Goal: Task Accomplishment & Management: Manage account settings

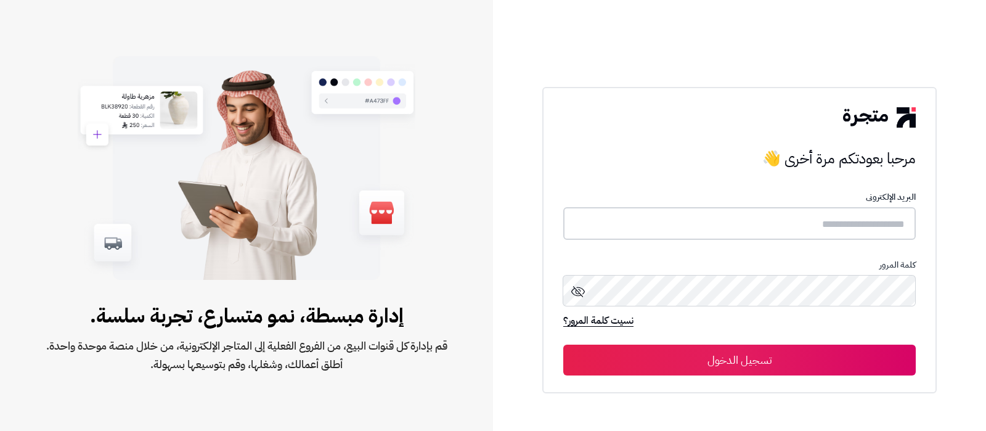
type input "**********"
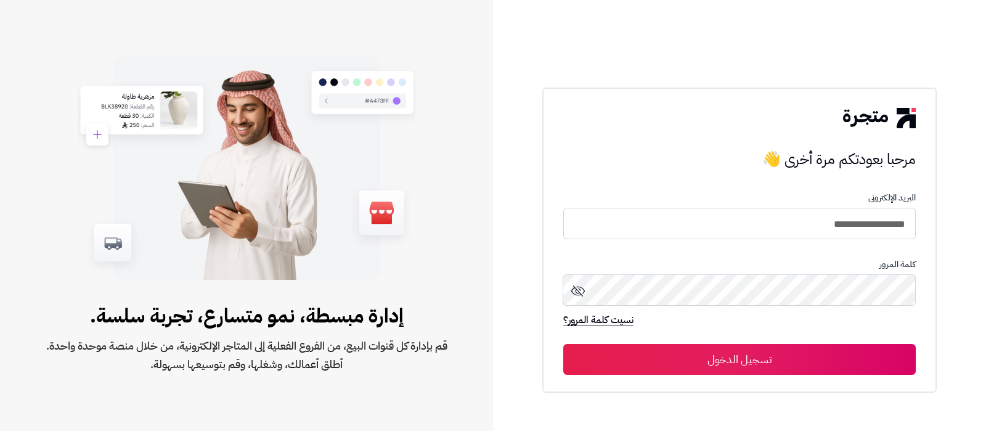
click at [732, 367] on button "تسجيل الدخول" at bounding box center [739, 359] width 353 height 31
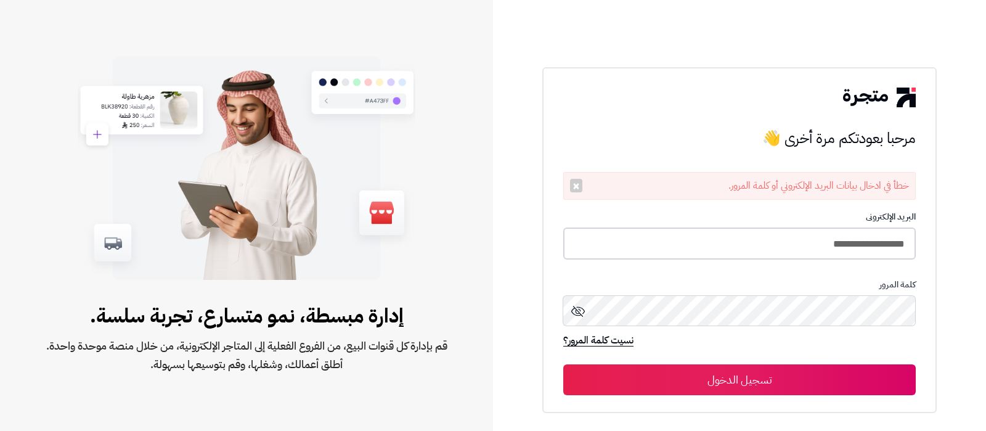
click at [723, 252] on input "**********" at bounding box center [739, 243] width 353 height 33
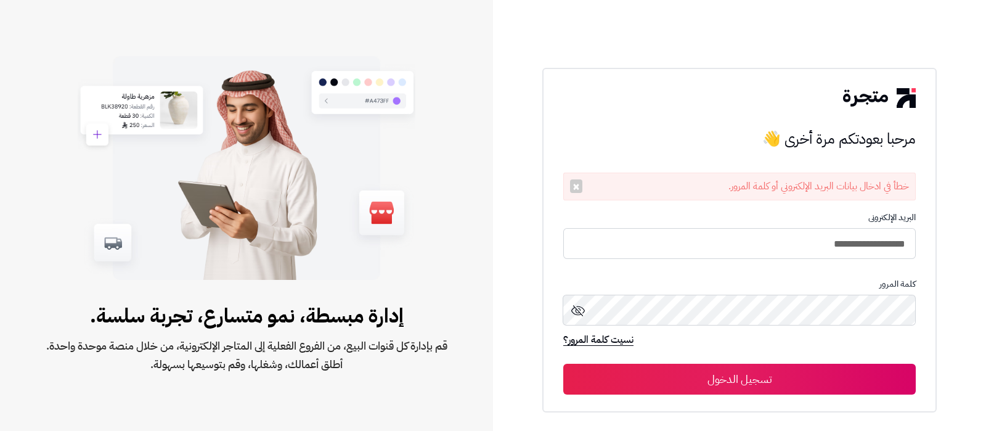
type input "**********"
click at [563, 364] on button "تسجيل الدخول" at bounding box center [739, 379] width 353 height 31
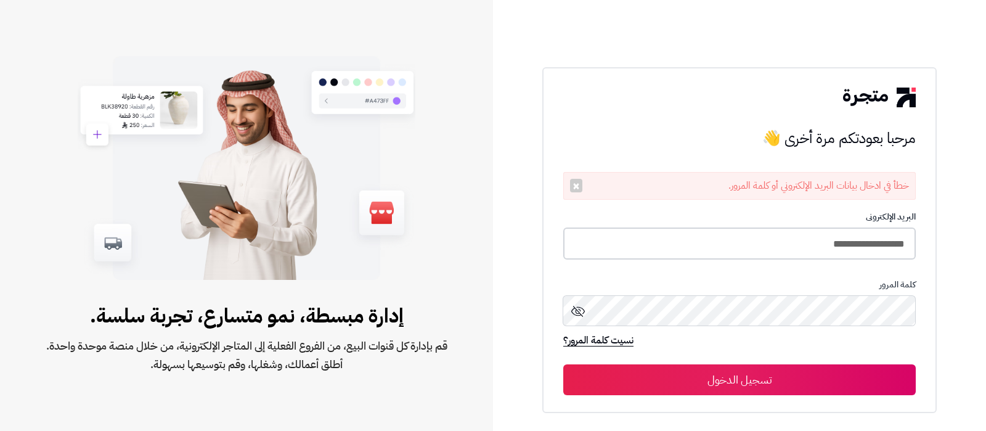
click at [761, 239] on input "**********" at bounding box center [739, 243] width 353 height 33
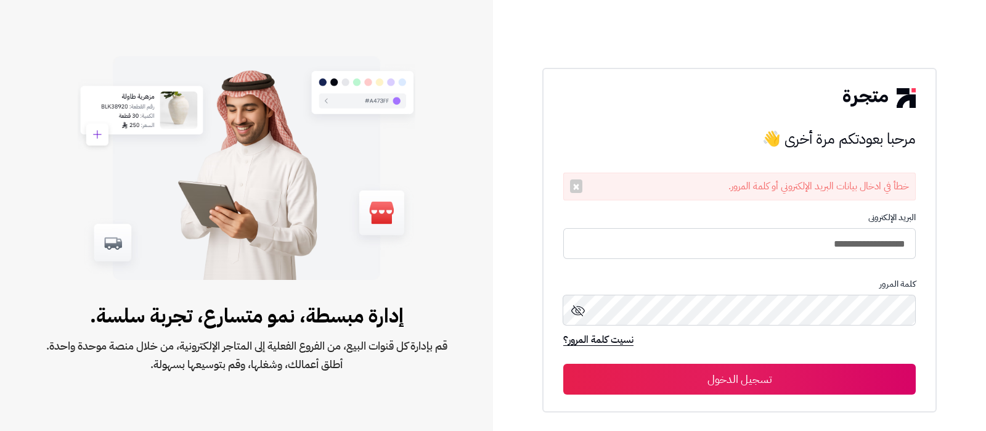
type input "**********"
click at [563, 364] on button "تسجيل الدخول" at bounding box center [739, 379] width 353 height 31
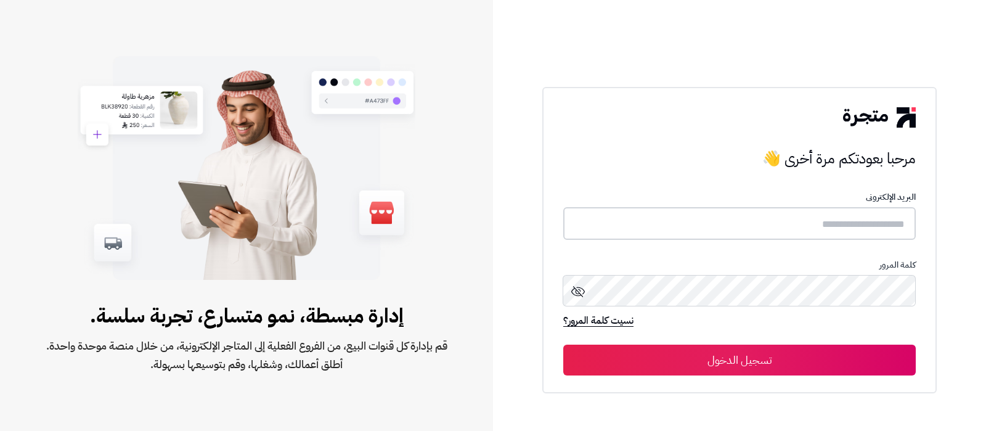
type input "**********"
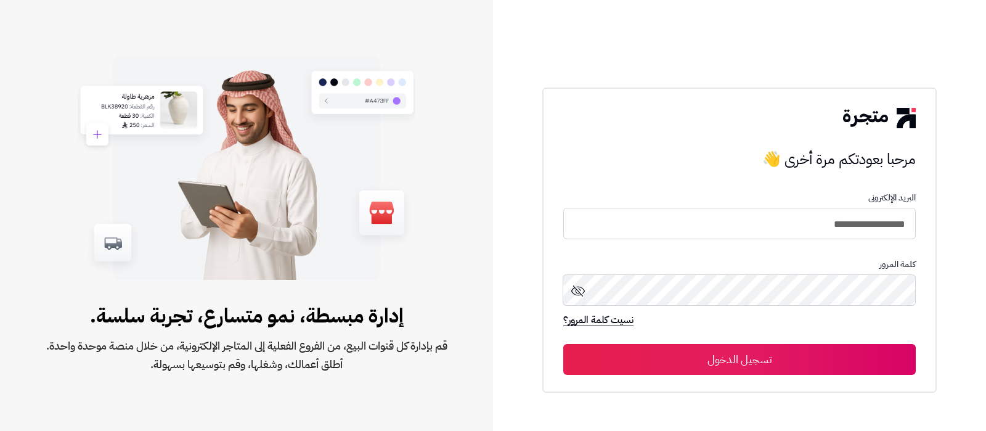
click at [764, 357] on button "تسجيل الدخول" at bounding box center [739, 359] width 353 height 31
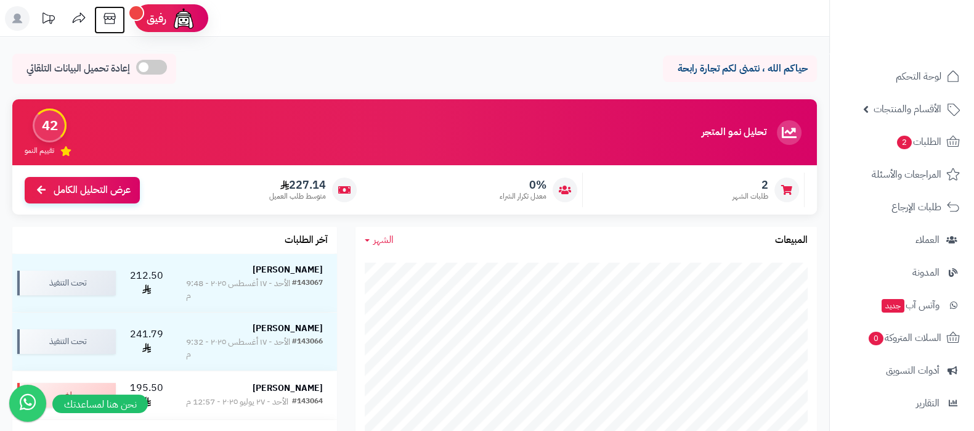
click at [112, 23] on icon at bounding box center [110, 18] width 12 height 11
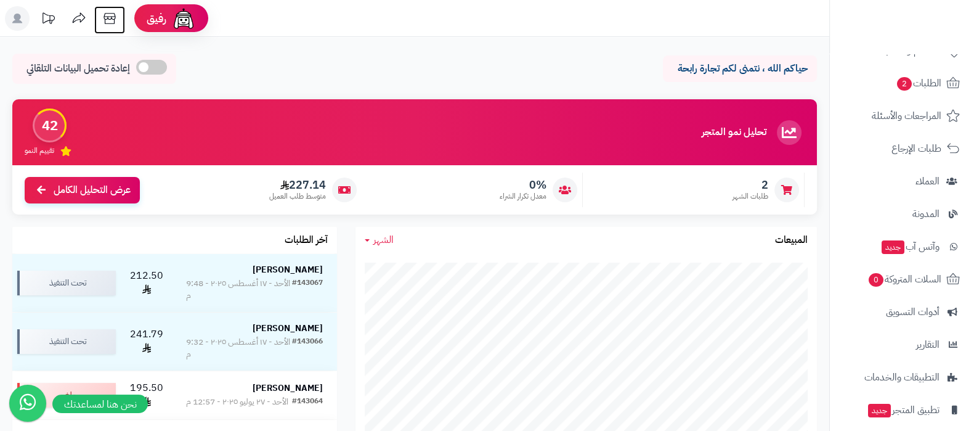
scroll to position [133, 0]
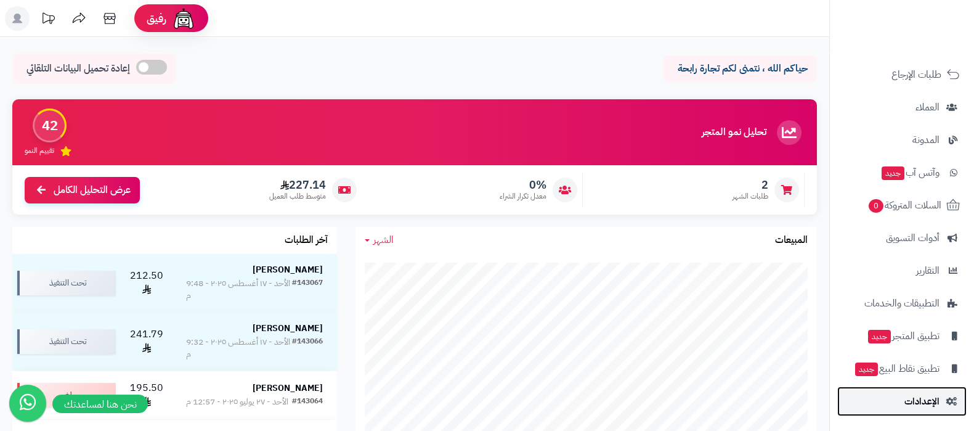
click at [920, 406] on span "الإعدادات" at bounding box center [922, 401] width 35 height 17
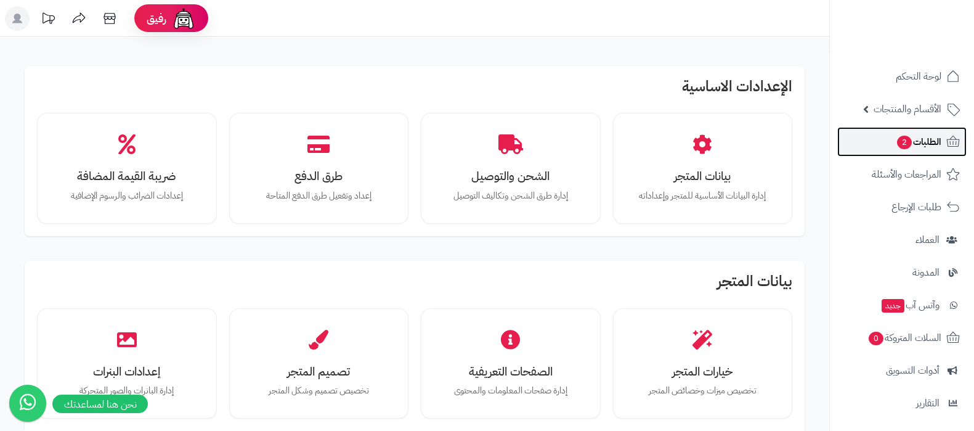
click at [900, 142] on span "2" at bounding box center [904, 143] width 15 height 14
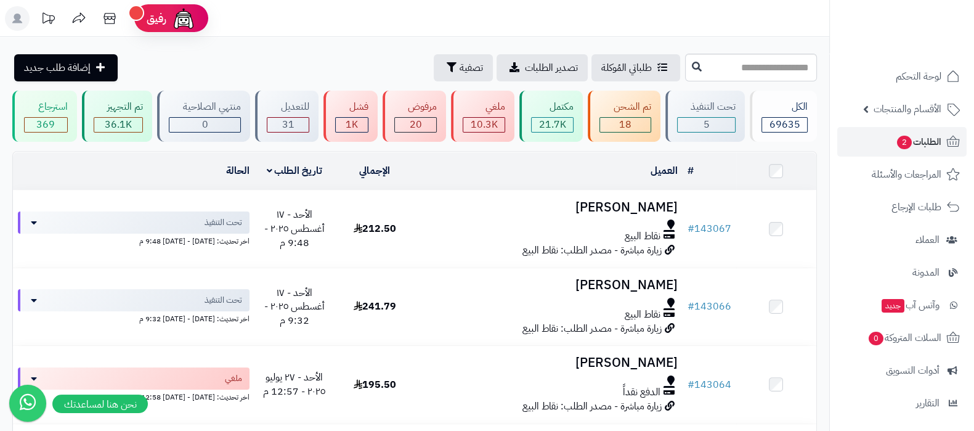
click at [110, 17] on icon at bounding box center [109, 18] width 25 height 25
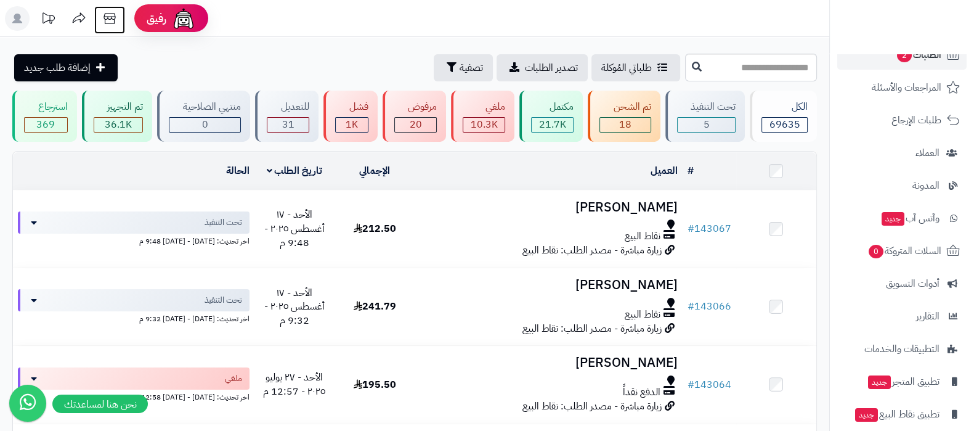
scroll to position [133, 0]
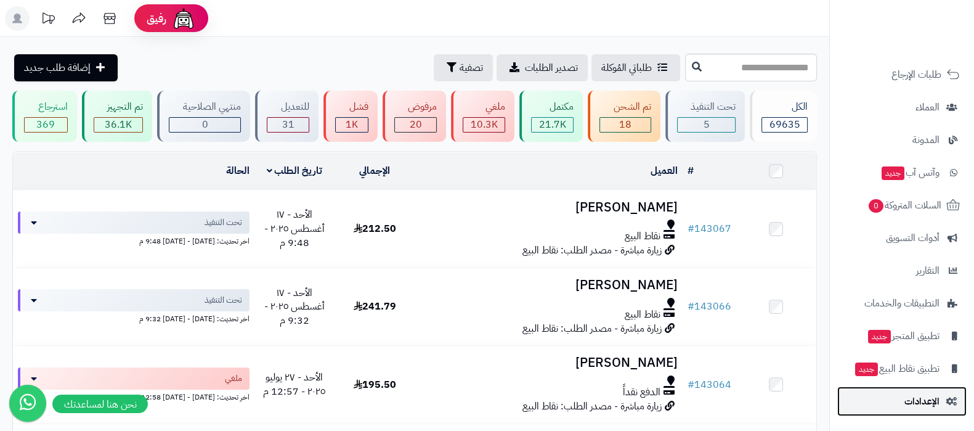
click at [904, 405] on link "الإعدادات" at bounding box center [902, 401] width 129 height 30
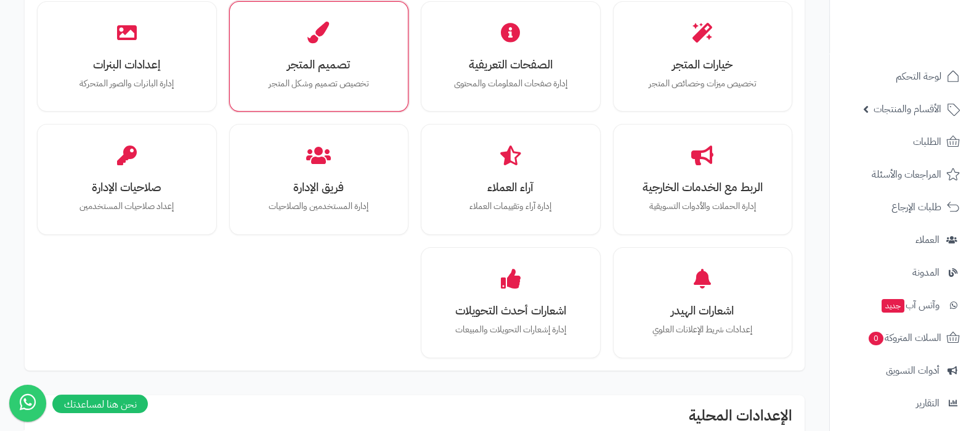
scroll to position [308, 0]
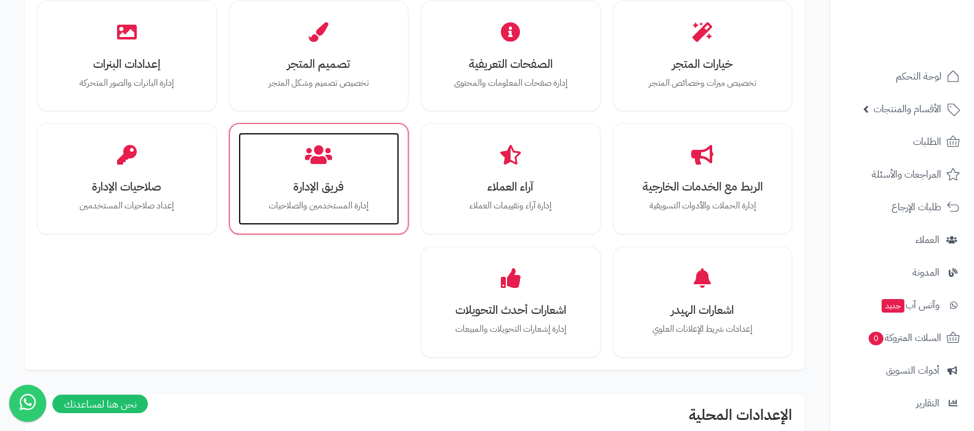
click at [335, 180] on h3 "فريق الإدارة" at bounding box center [319, 186] width 137 height 13
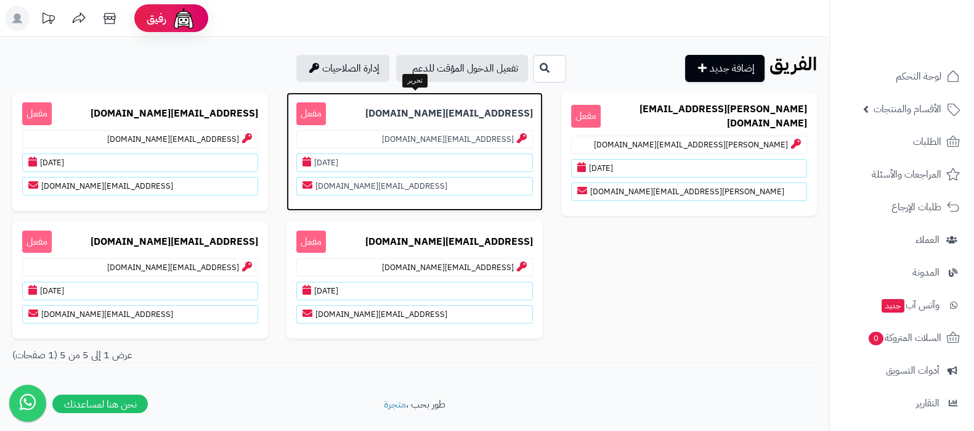
click at [414, 112] on p "edit@matjrah.com مفعل" at bounding box center [414, 113] width 236 height 23
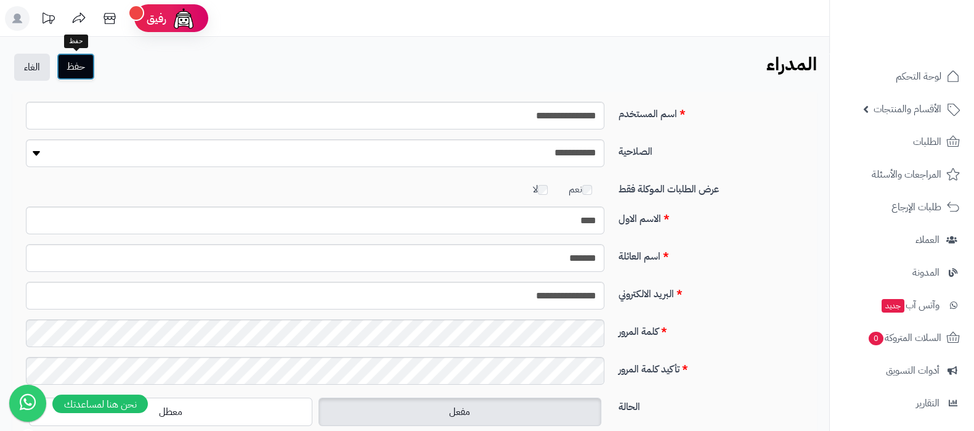
click at [83, 72] on button "حفظ" at bounding box center [76, 66] width 38 height 27
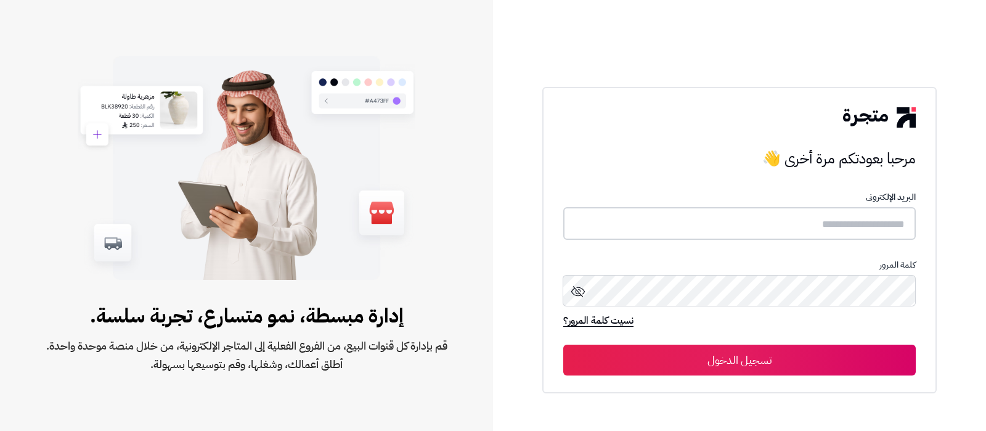
type input "**********"
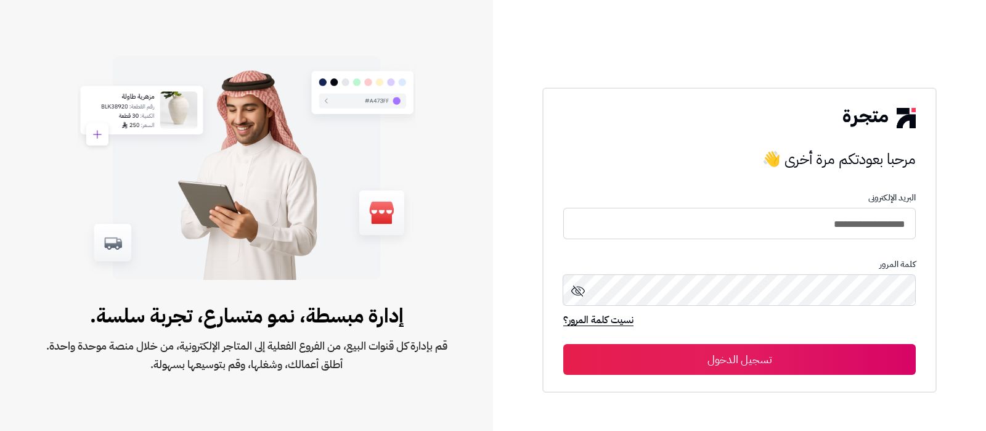
click at [783, 362] on button "تسجيل الدخول" at bounding box center [739, 359] width 353 height 31
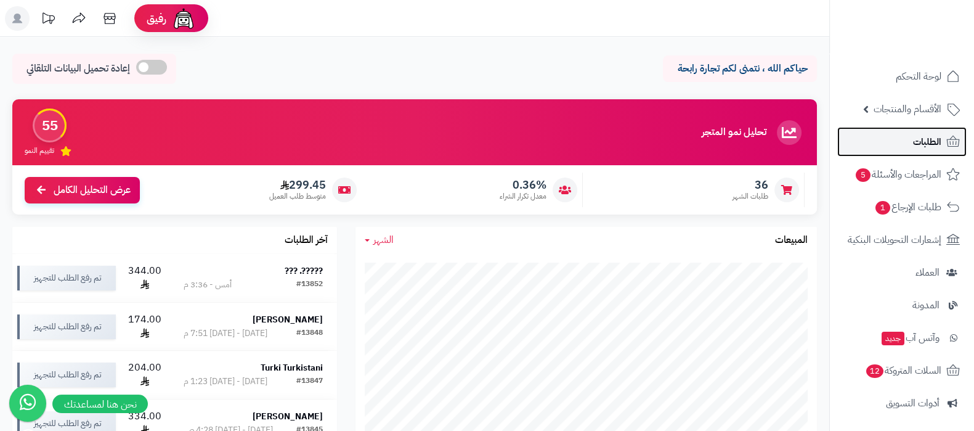
click at [904, 148] on link "الطلبات" at bounding box center [902, 142] width 129 height 30
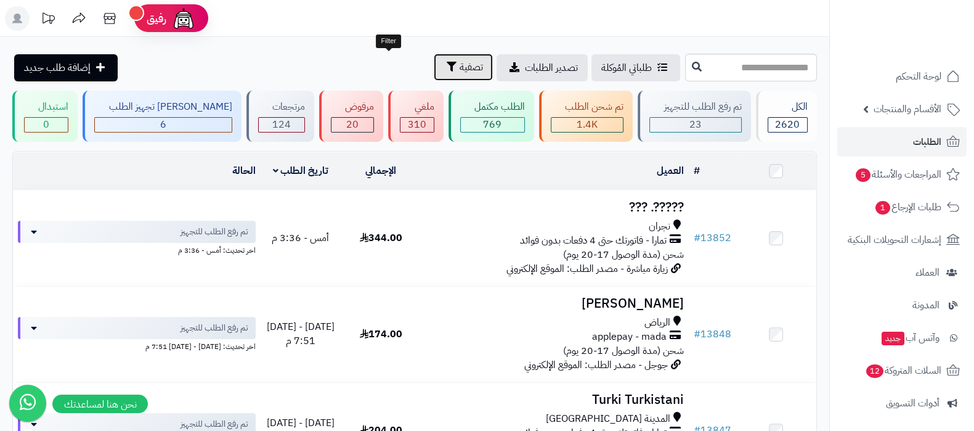
click at [434, 74] on button "تصفية" at bounding box center [463, 67] width 59 height 27
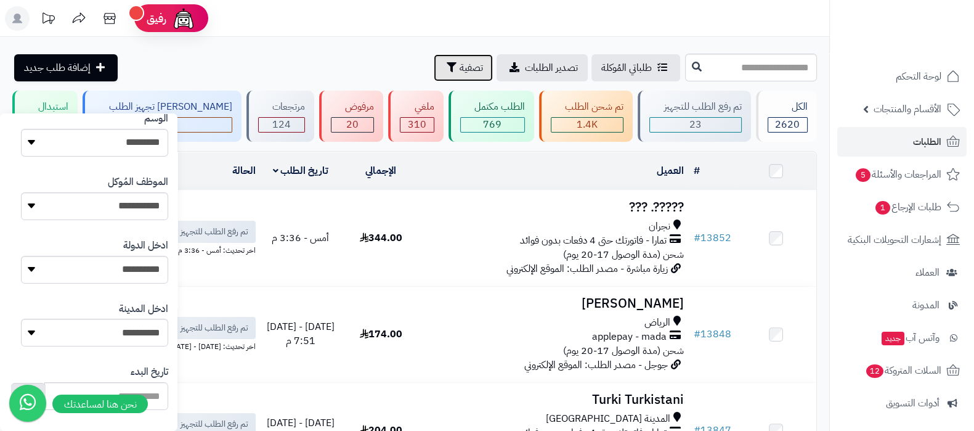
scroll to position [462, 0]
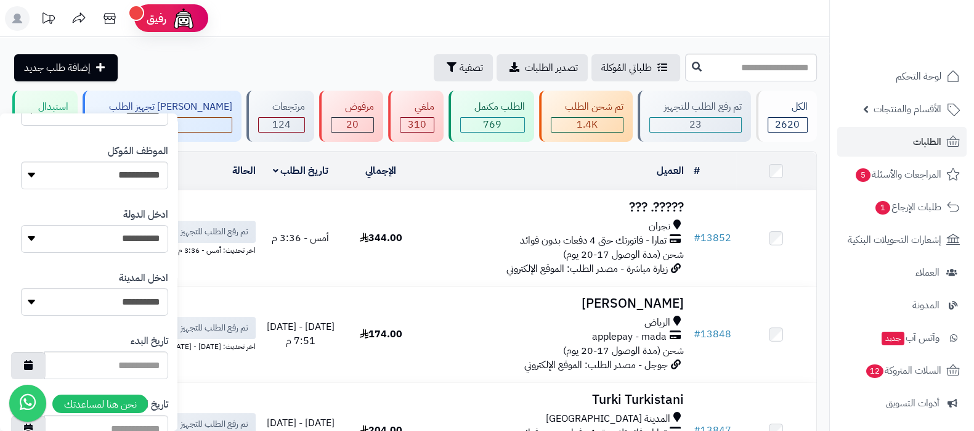
click at [133, 249] on select "**********" at bounding box center [94, 239] width 147 height 28
select select "***"
click at [21, 225] on select "**********" at bounding box center [94, 239] width 147 height 28
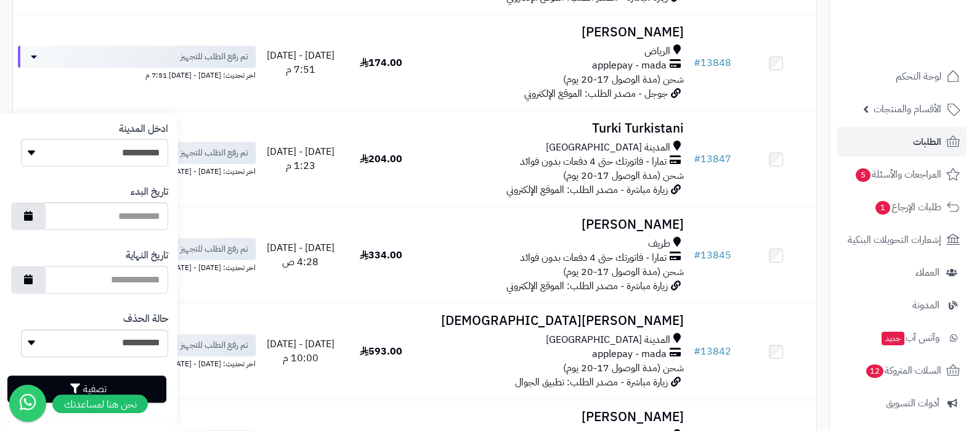
scroll to position [385, 0]
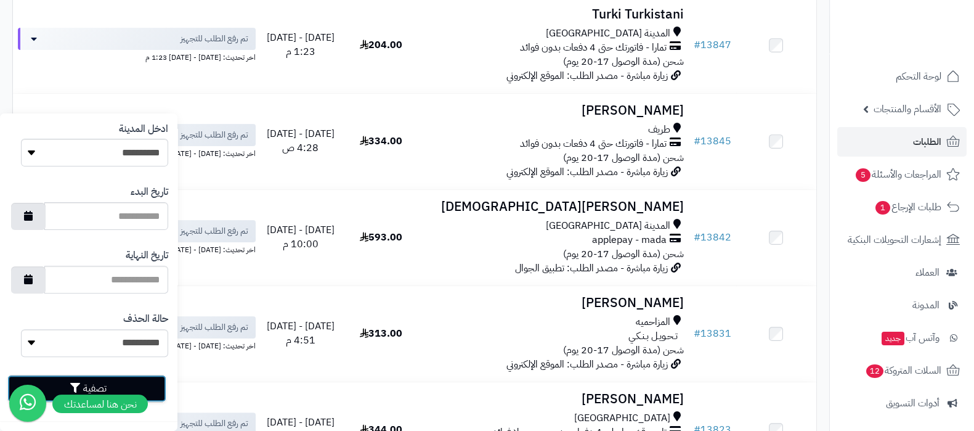
click at [155, 383] on button "تصفية" at bounding box center [86, 388] width 159 height 27
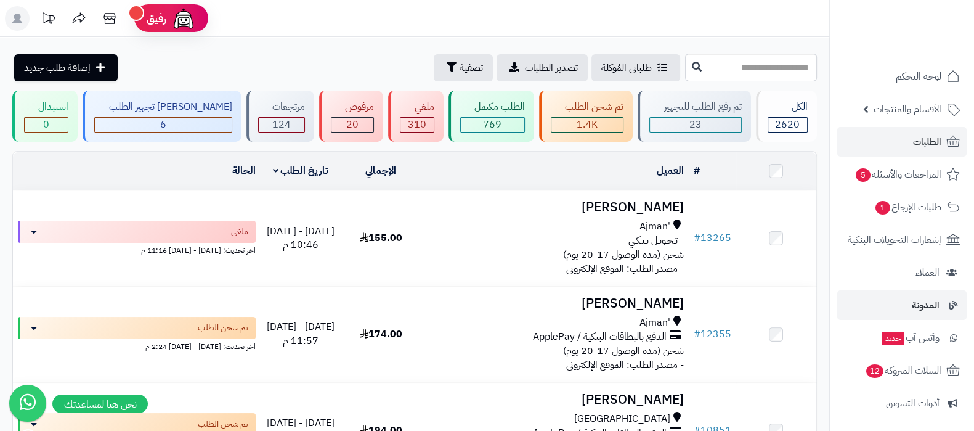
scroll to position [166, 0]
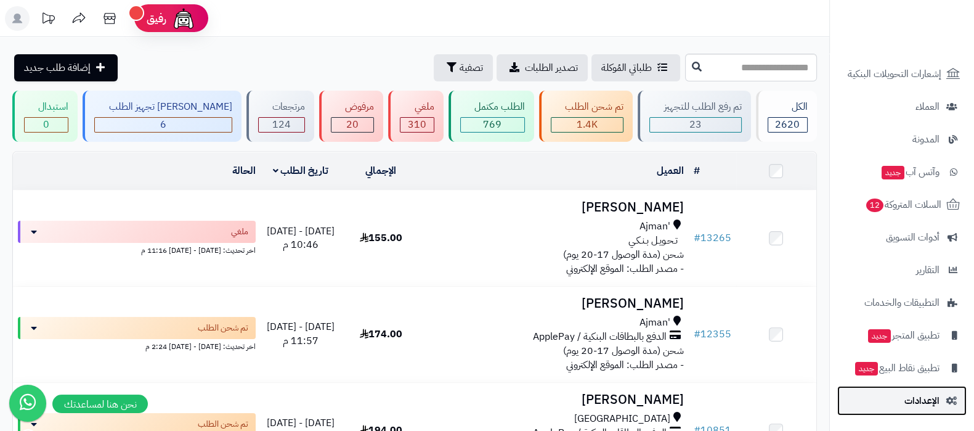
click at [915, 393] on span "الإعدادات" at bounding box center [922, 400] width 35 height 17
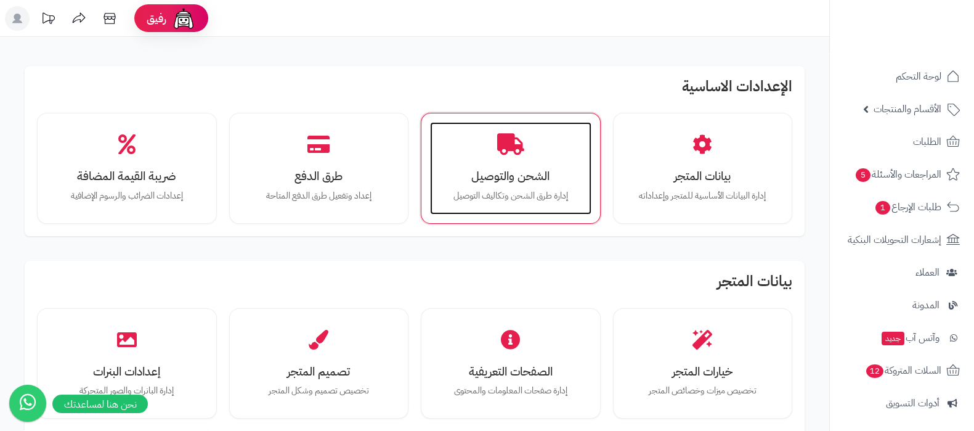
click at [505, 185] on div "الشحن والتوصيل إدارة طرق الشحن وتكاليف التوصيل" at bounding box center [510, 168] width 161 height 92
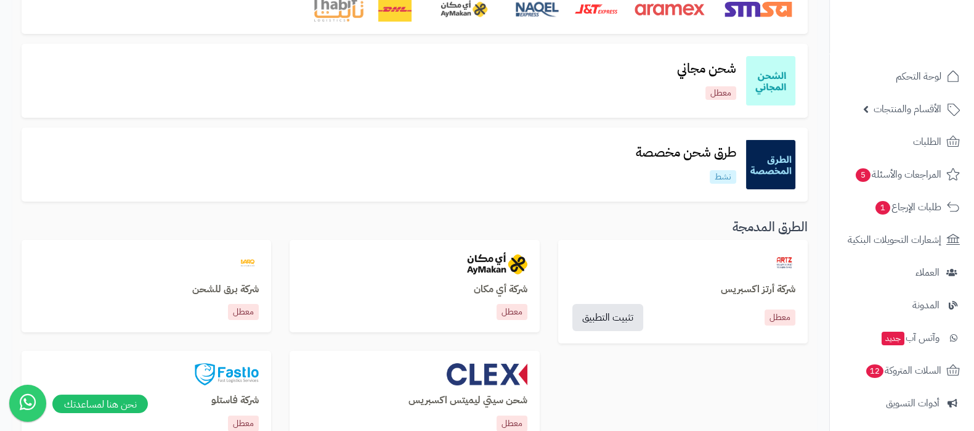
scroll to position [110, 0]
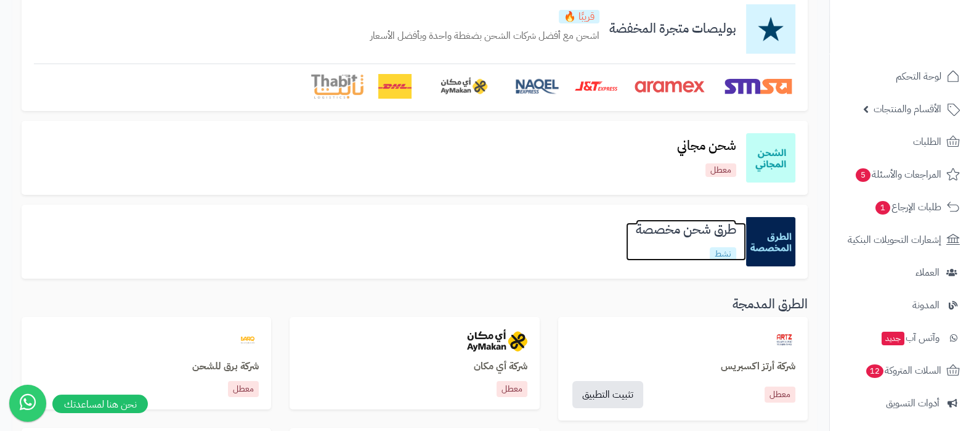
click at [676, 231] on h3 "طرق شحن مخصصة" at bounding box center [686, 230] width 120 height 14
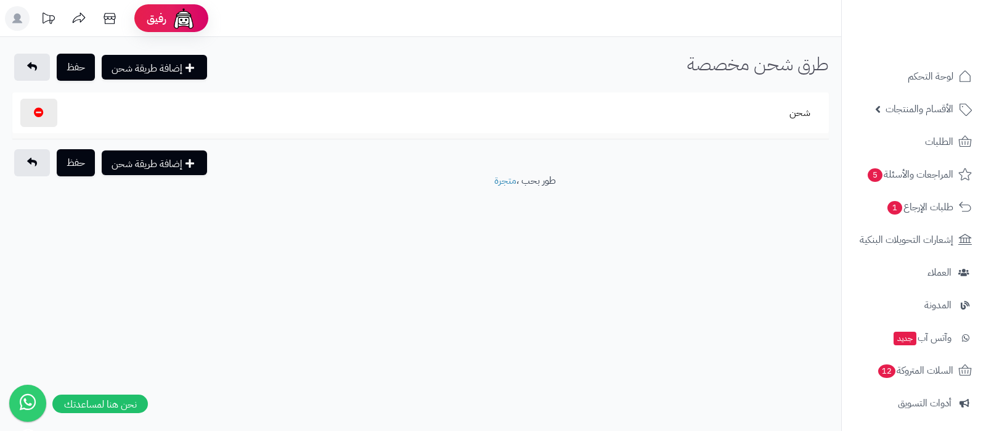
select select
click at [806, 120] on button "شحن" at bounding box center [800, 112] width 42 height 28
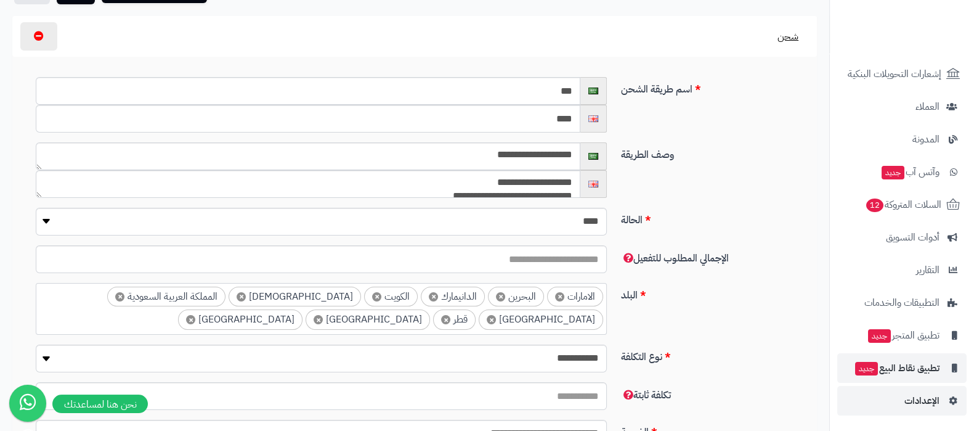
scroll to position [462, 0]
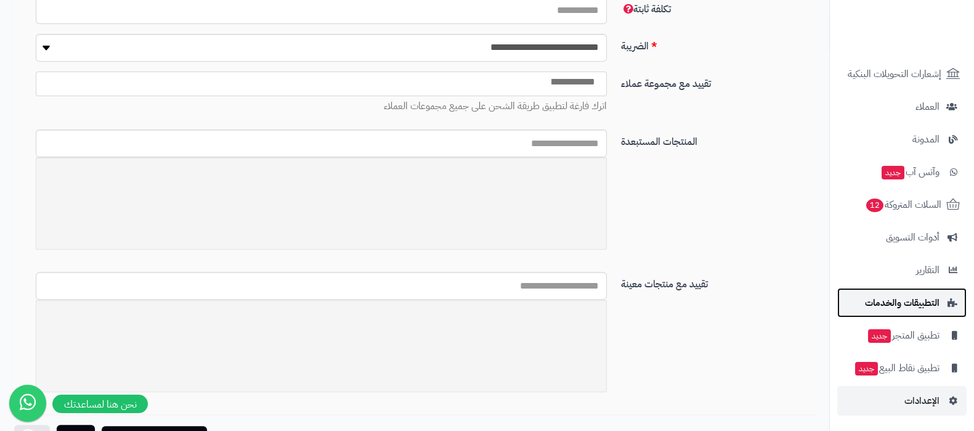
click at [894, 295] on span "التطبيقات والخدمات" at bounding box center [902, 302] width 75 height 17
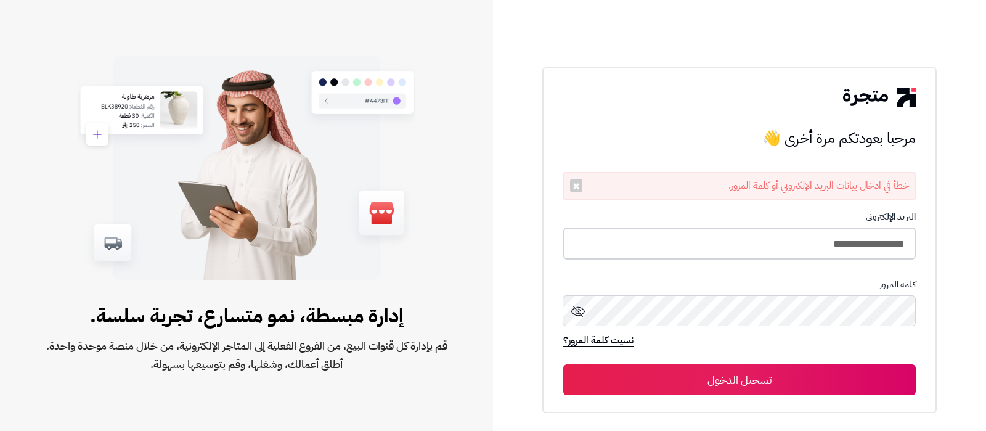
click at [746, 243] on input "**********" at bounding box center [739, 243] width 353 height 33
type input "**********"
click at [563, 364] on button "تسجيل الدخول" at bounding box center [739, 379] width 353 height 31
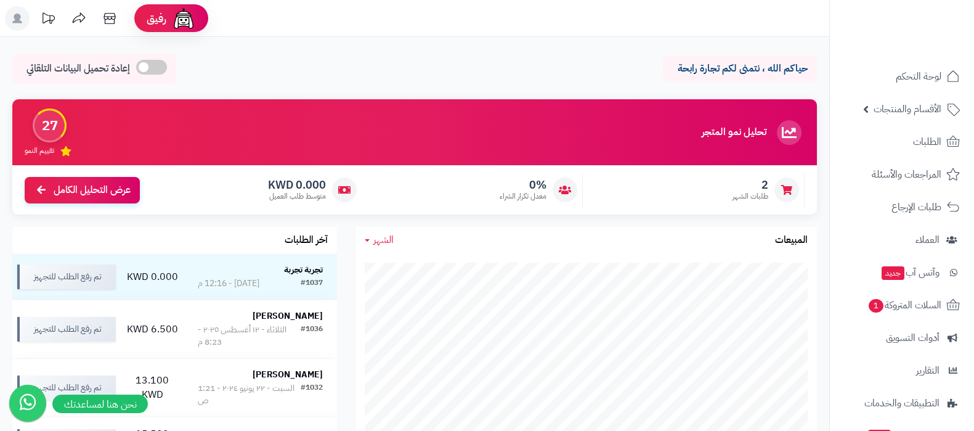
scroll to position [100, 0]
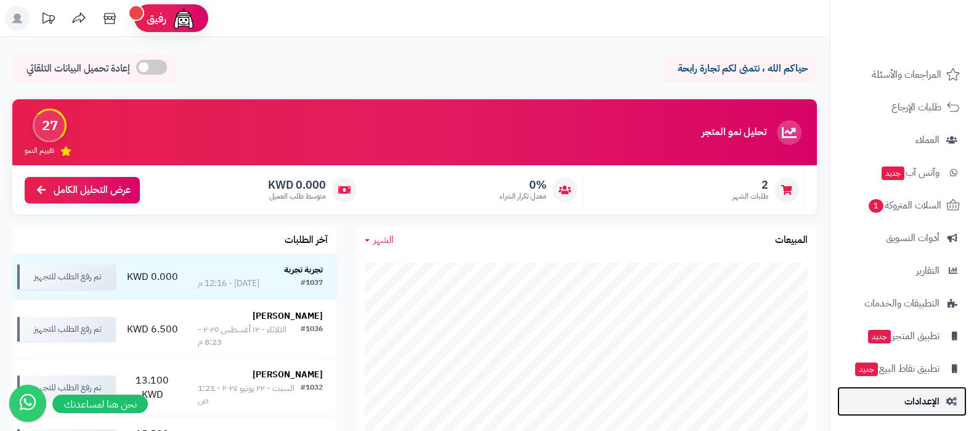
click at [918, 405] on span "الإعدادات" at bounding box center [922, 401] width 35 height 17
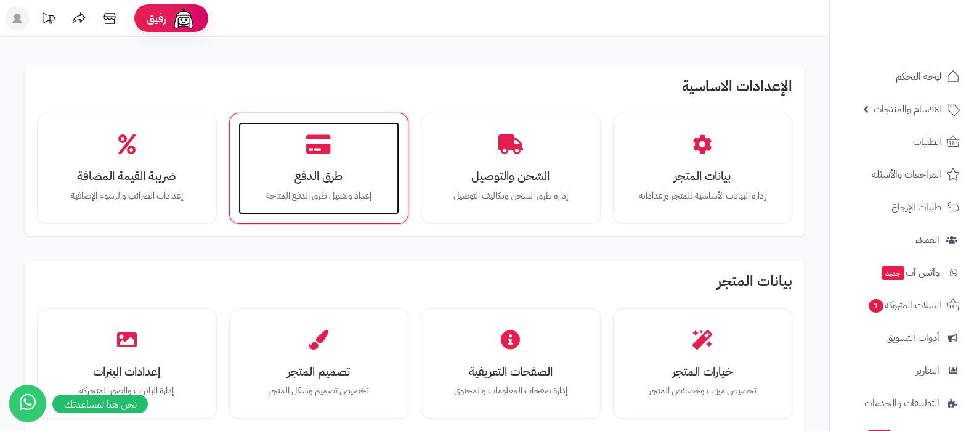
click at [359, 165] on div "طرق الدفع إعداد وتفعيل طرق الدفع المتاحة" at bounding box center [319, 168] width 161 height 92
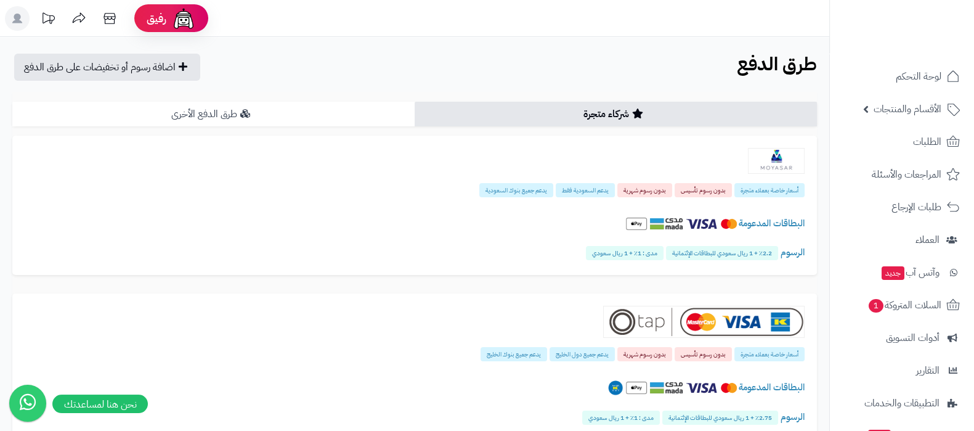
click at [313, 118] on link "طرق الدفع الأخرى" at bounding box center [213, 114] width 402 height 25
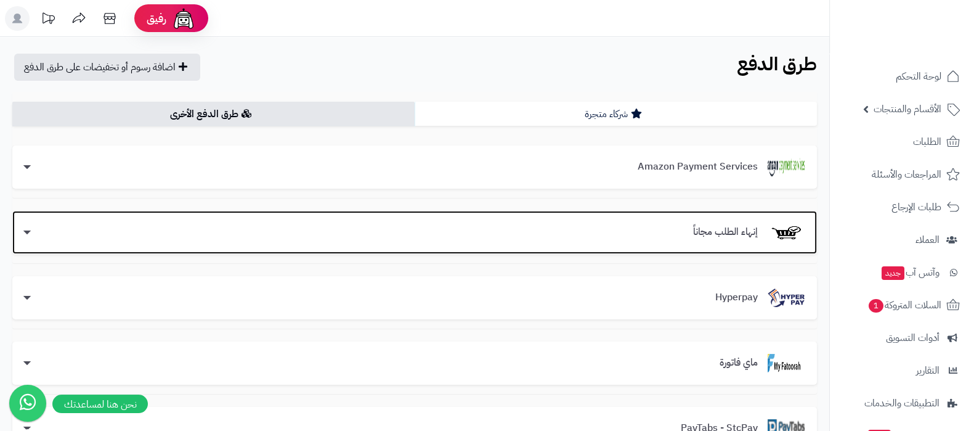
click at [139, 220] on div "إنهاء الطلب مجاناً" at bounding box center [414, 232] width 805 height 43
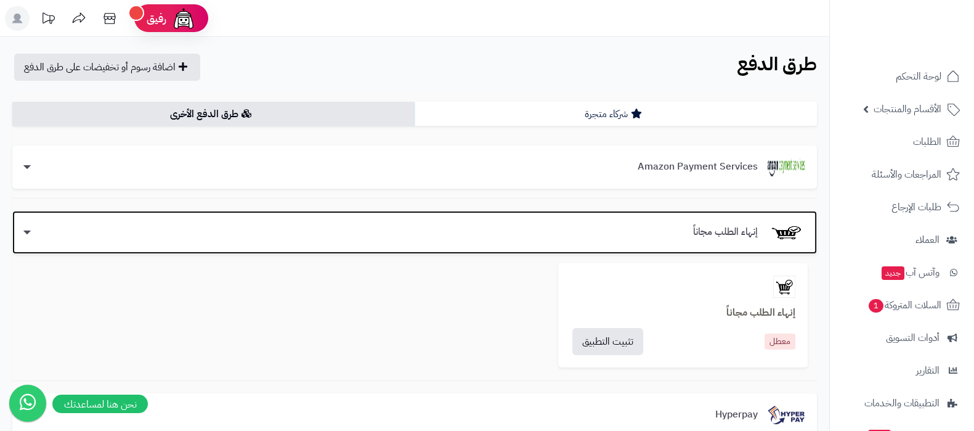
scroll to position [76, 0]
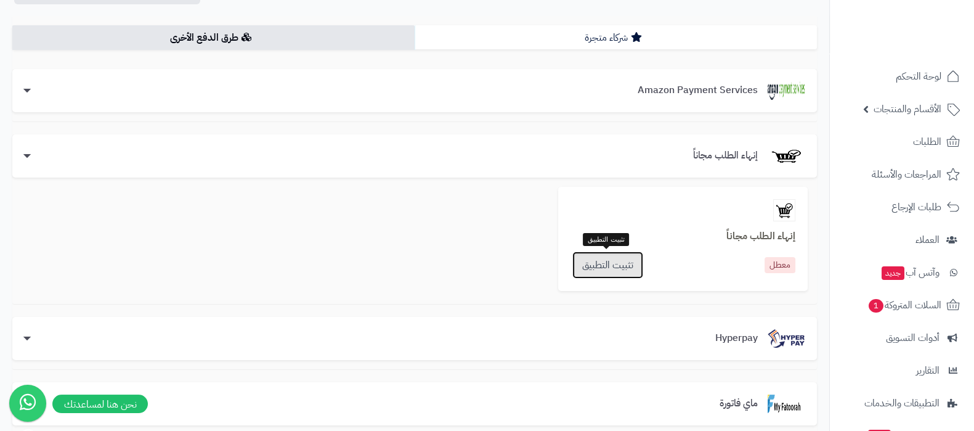
click at [609, 262] on link "تثبيت التطبيق" at bounding box center [608, 264] width 71 height 27
click at [431, 250] on div "إنهاء الطلب مجاناً إنهاء الطلب مجاناً معطل تثبيت التطبيق" at bounding box center [414, 214] width 805 height 179
click at [595, 263] on link "تثبيت التطبيق" at bounding box center [608, 264] width 71 height 27
click at [733, 226] on div "إنهاء الطلب مجاناً معطل تثبيت التطبيق" at bounding box center [683, 239] width 250 height 104
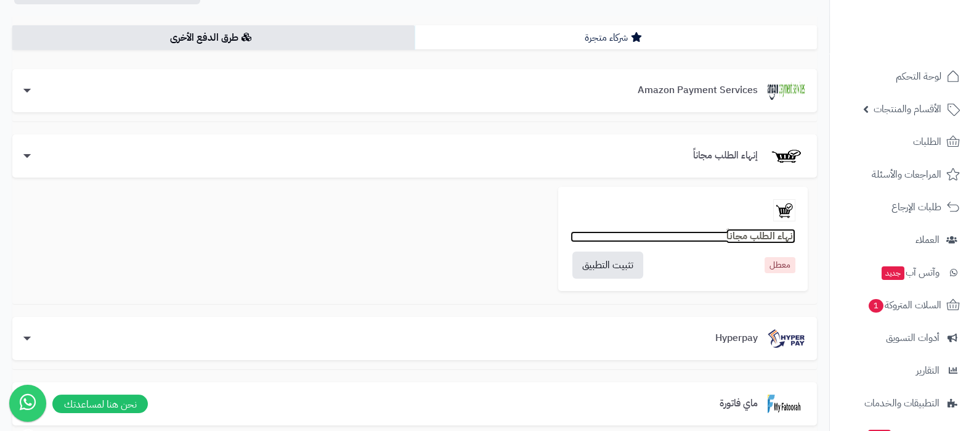
click at [746, 231] on b "إنهاء الطلب مجاناً" at bounding box center [761, 236] width 69 height 15
click at [758, 238] on b "إنهاء الطلب مجاناً" at bounding box center [761, 236] width 69 height 15
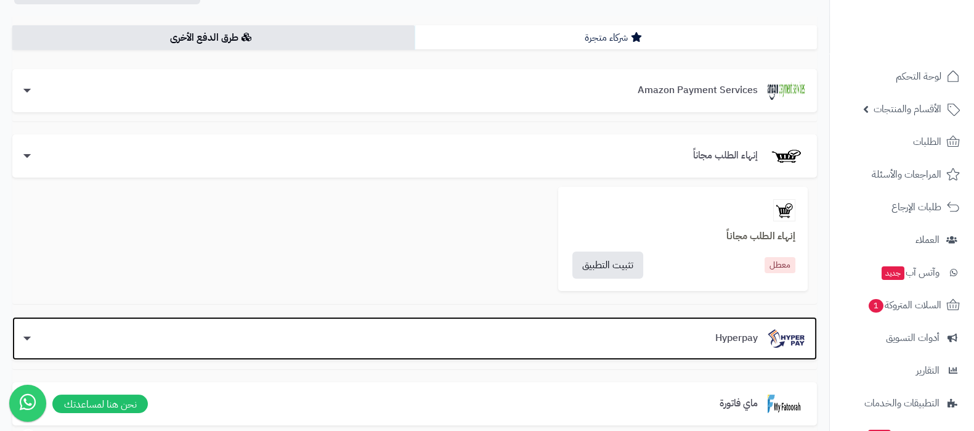
click at [717, 334] on h3 "Hyperpay" at bounding box center [737, 338] width 62 height 11
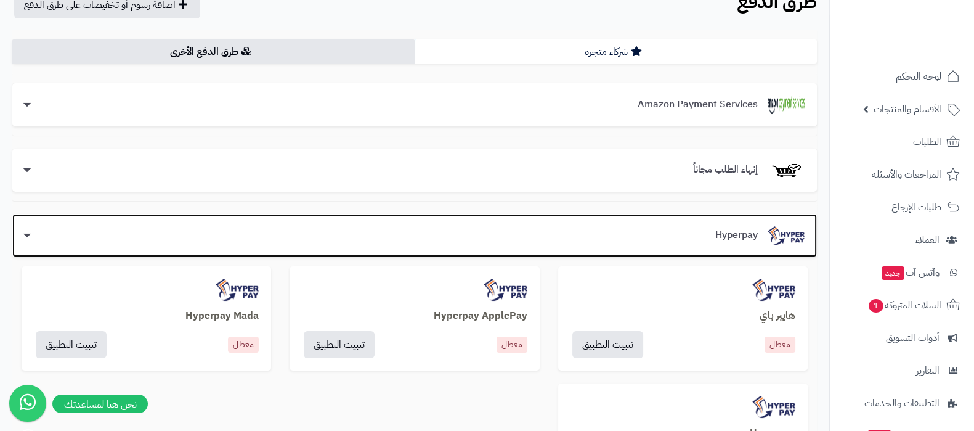
scroll to position [0, 0]
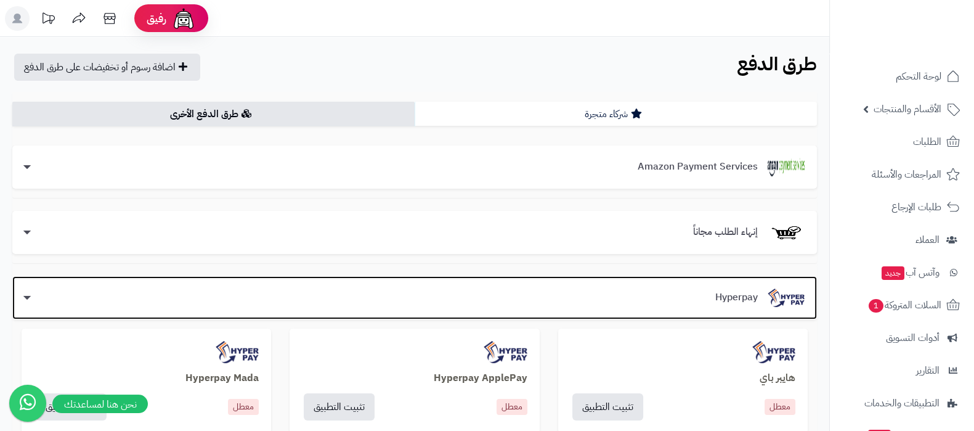
click at [39, 298] on div "Hyperpay" at bounding box center [415, 297] width 780 height 18
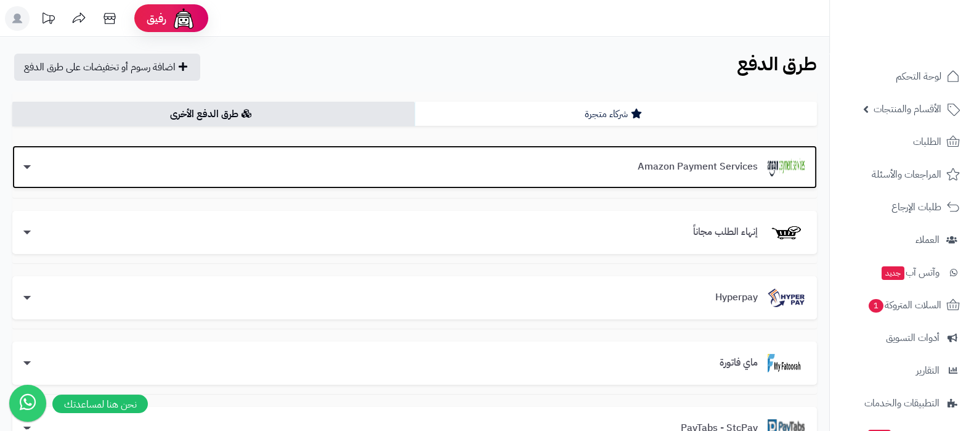
click at [380, 171] on div "Amazon Payment Services" at bounding box center [415, 167] width 780 height 18
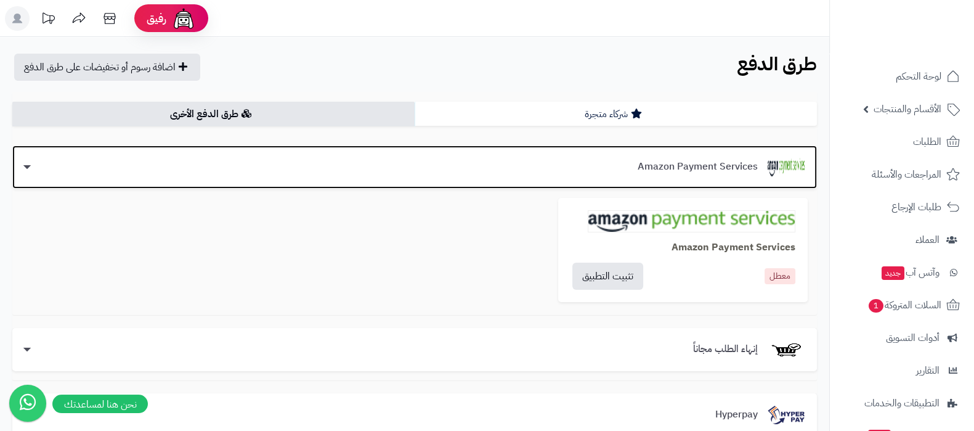
click at [275, 176] on div "Amazon Payment Services" at bounding box center [415, 167] width 780 height 18
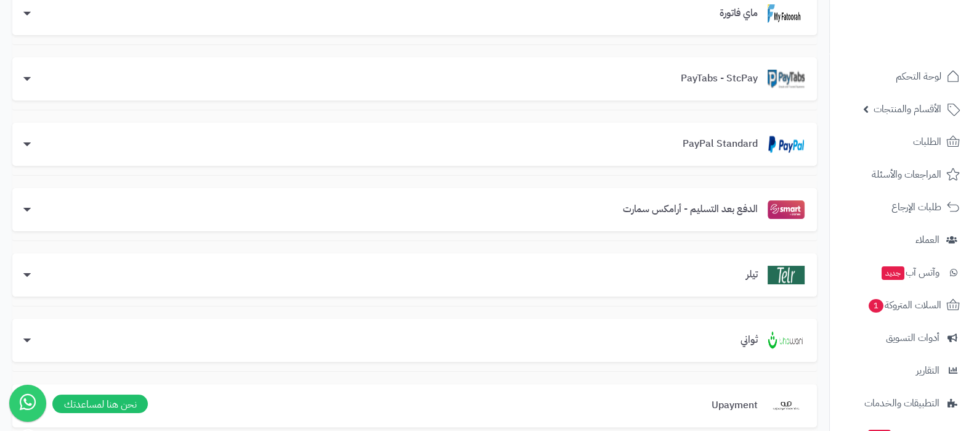
scroll to position [462, 0]
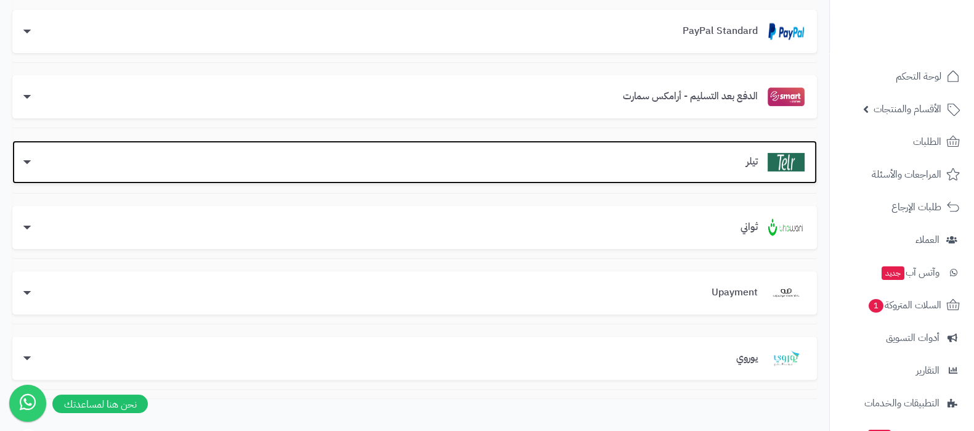
click at [544, 158] on div "تيلر" at bounding box center [415, 162] width 780 height 18
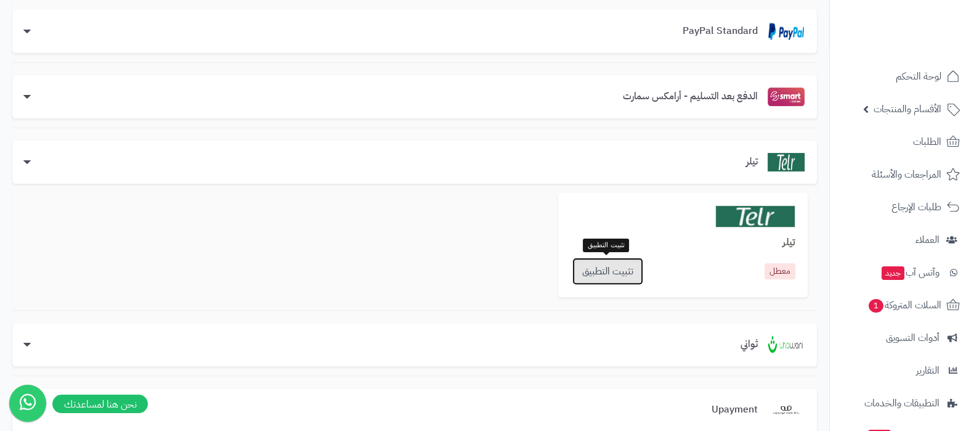
click at [602, 272] on link "تثبيت التطبيق" at bounding box center [608, 271] width 71 height 27
click at [462, 271] on div "تيلر تيلر معطل تثبيت التطبيق" at bounding box center [414, 220] width 805 height 179
click at [597, 271] on link "تثبيت التطبيق" at bounding box center [608, 271] width 71 height 27
click at [454, 252] on div "تيلر تيلر معطل تثبيت التطبيق" at bounding box center [414, 220] width 805 height 179
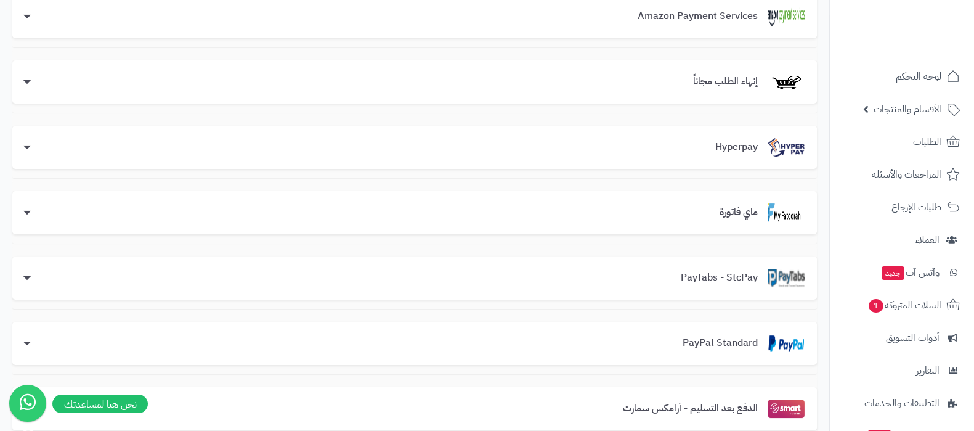
scroll to position [0, 0]
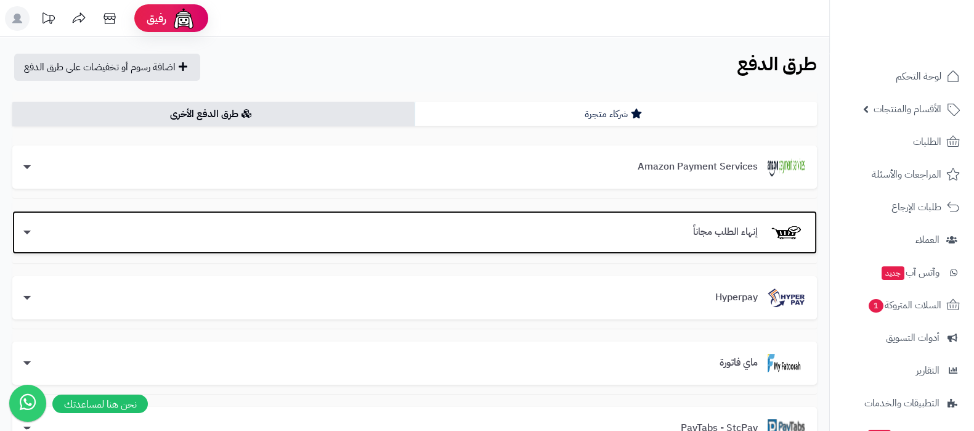
click at [651, 229] on div "إنهاء الطلب مجاناً" at bounding box center [415, 232] width 780 height 18
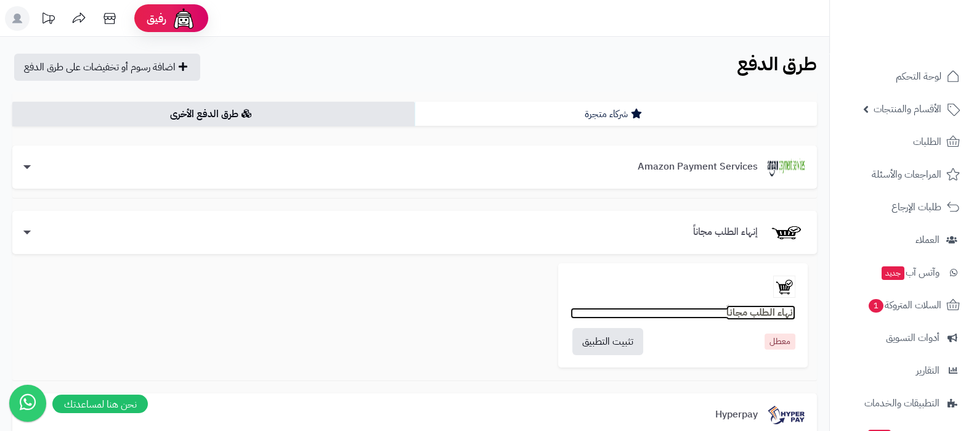
click at [752, 315] on b "إنهاء الطلب مجاناً" at bounding box center [761, 312] width 69 height 15
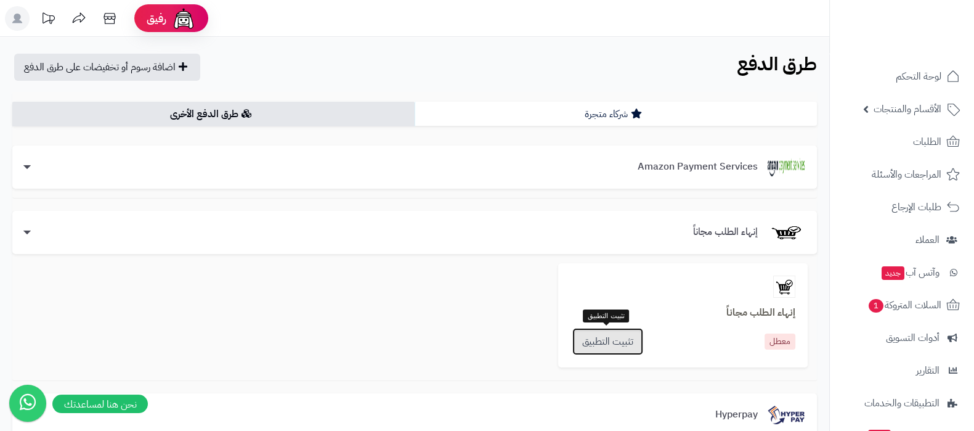
click at [582, 343] on link "تثبيت التطبيق" at bounding box center [608, 341] width 71 height 27
click at [377, 309] on div "إنهاء الطلب مجاناً إنهاء الطلب مجاناً معطل تثبيت التطبيق" at bounding box center [414, 290] width 805 height 179
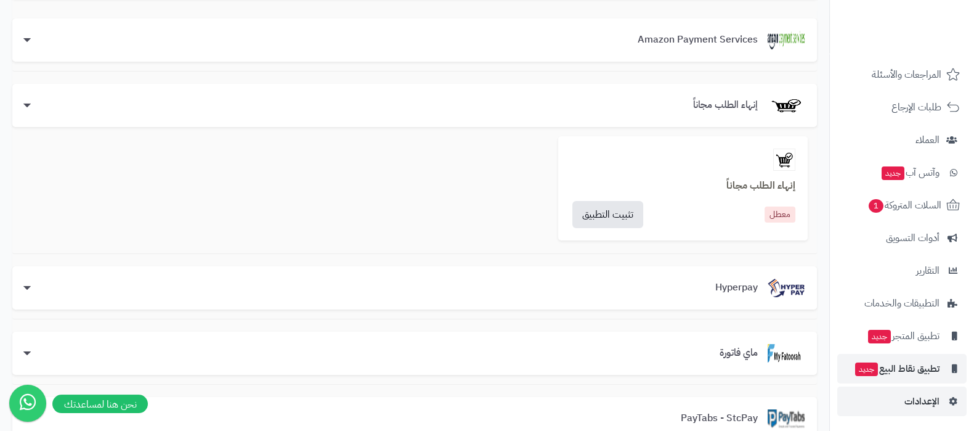
scroll to position [231, 0]
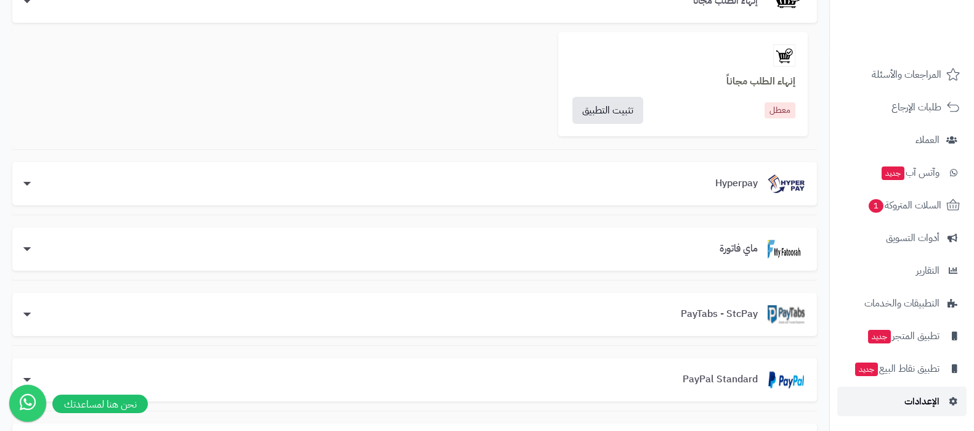
click at [915, 399] on span "الإعدادات" at bounding box center [922, 401] width 35 height 17
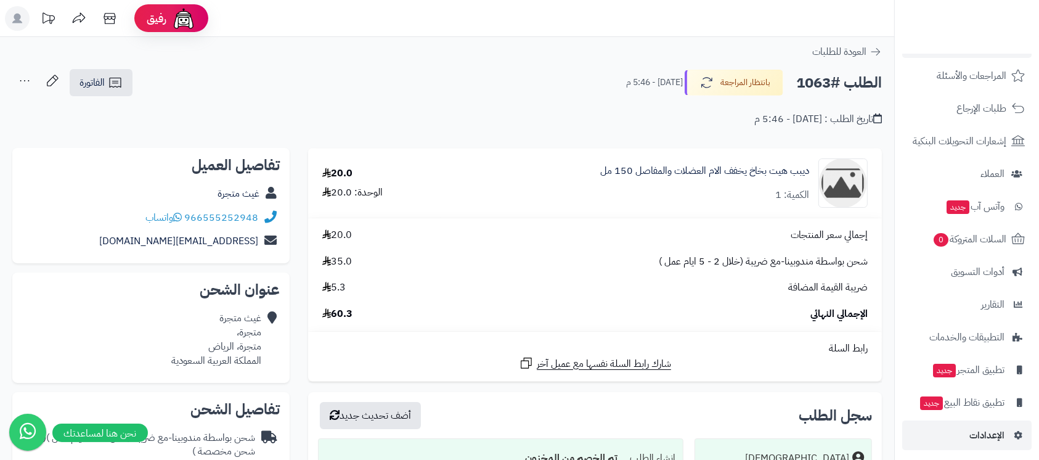
scroll to position [104, 0]
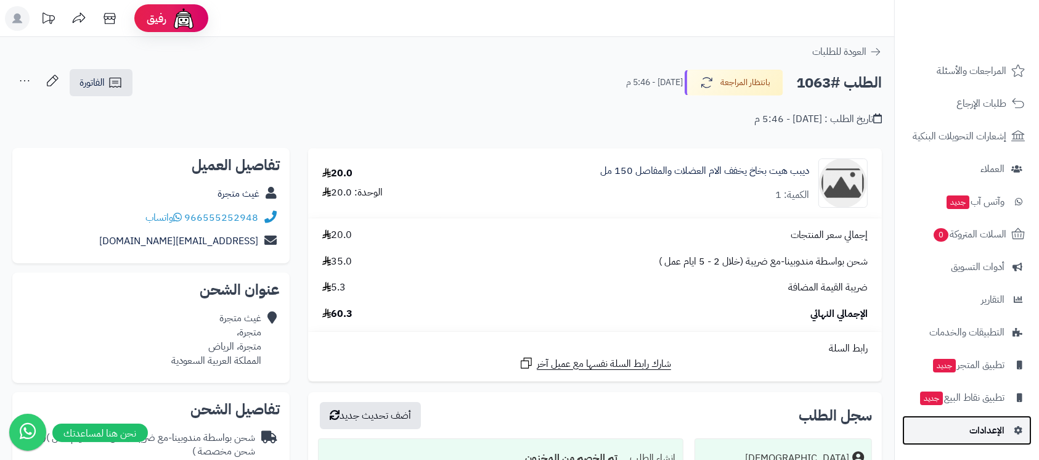
click at [977, 426] on span "الإعدادات" at bounding box center [987, 430] width 35 height 17
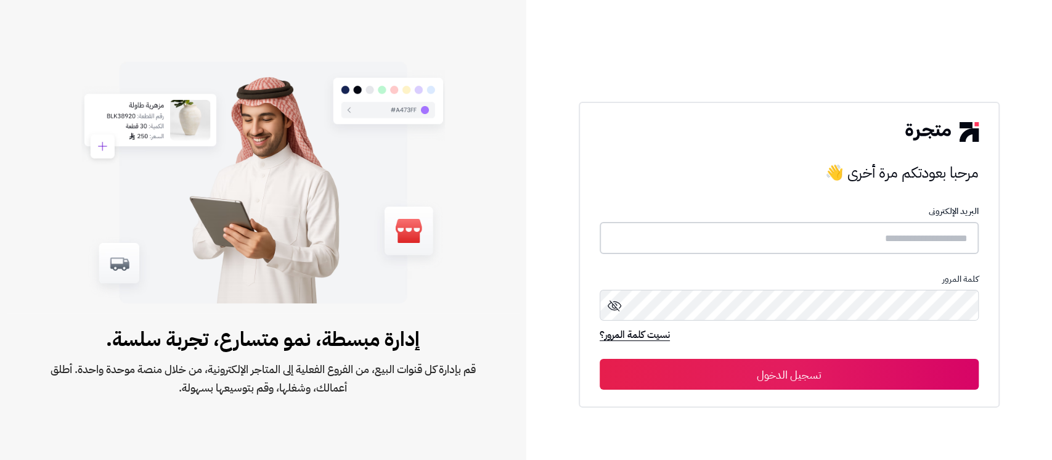
drag, startPoint x: 874, startPoint y: 239, endPoint x: 859, endPoint y: 244, distance: 16.2
click at [874, 239] on input "text" at bounding box center [789, 238] width 379 height 33
type input "**********"
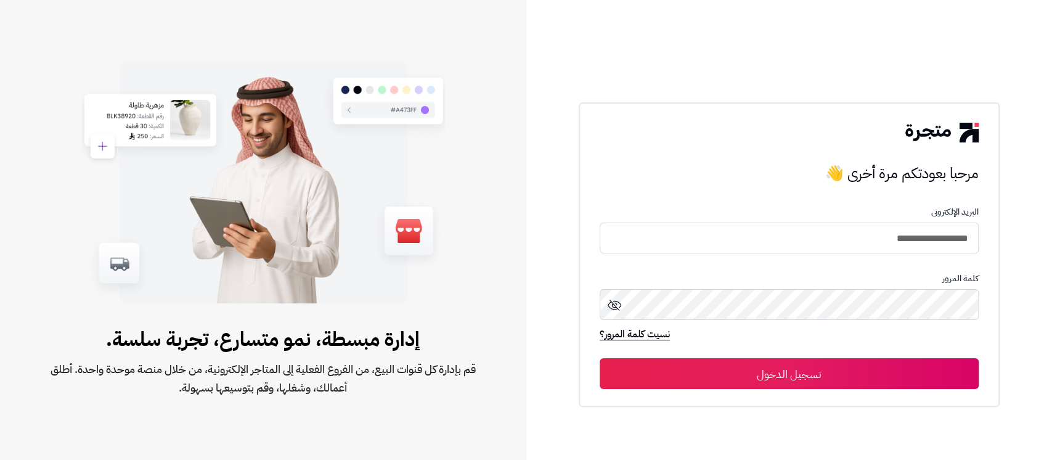
click at [763, 369] on button "تسجيل الدخول" at bounding box center [789, 373] width 379 height 31
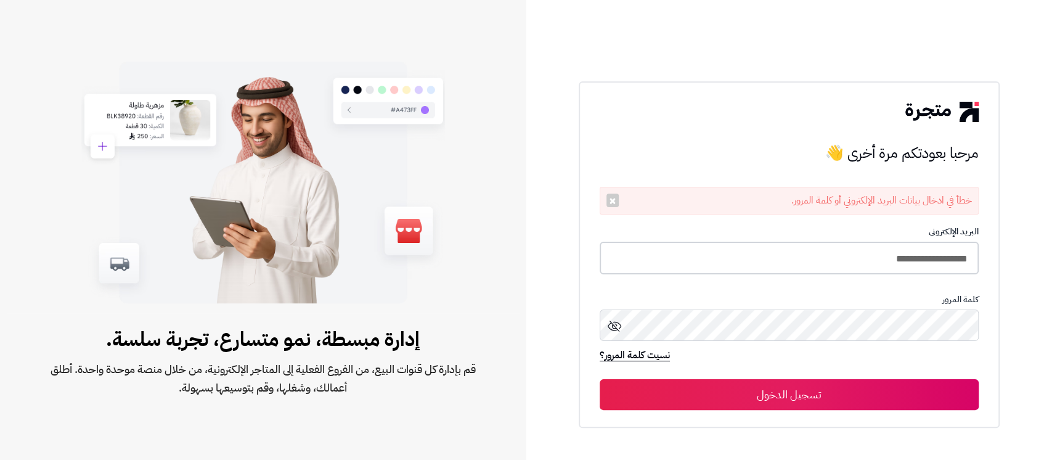
click at [774, 249] on input "**********" at bounding box center [789, 258] width 379 height 33
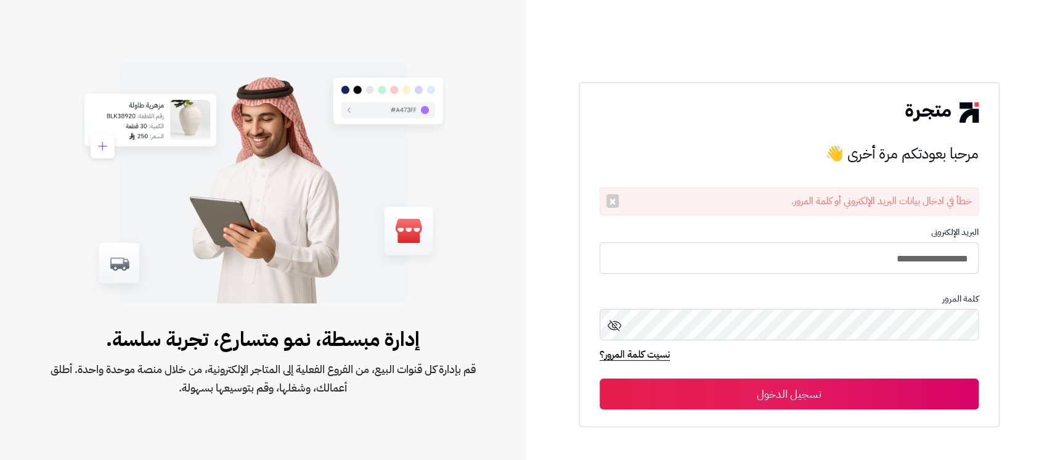
type input "**********"
click at [600, 378] on button "تسجيل الدخول" at bounding box center [789, 393] width 379 height 31
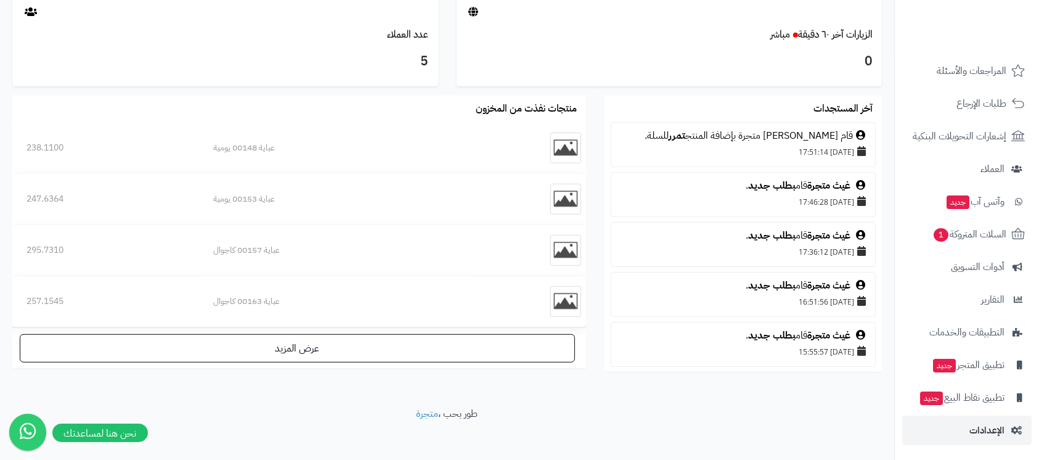
scroll to position [698, 0]
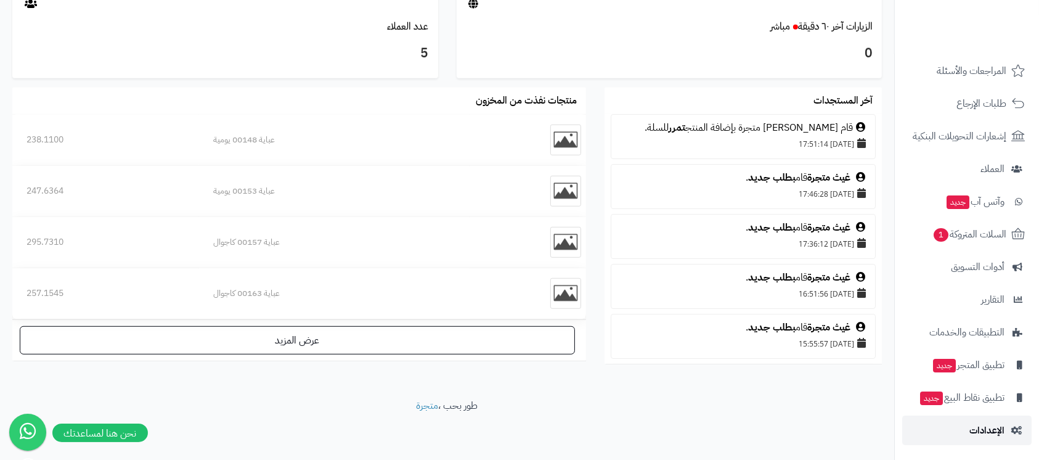
click at [978, 431] on span "الإعدادات" at bounding box center [987, 430] width 35 height 17
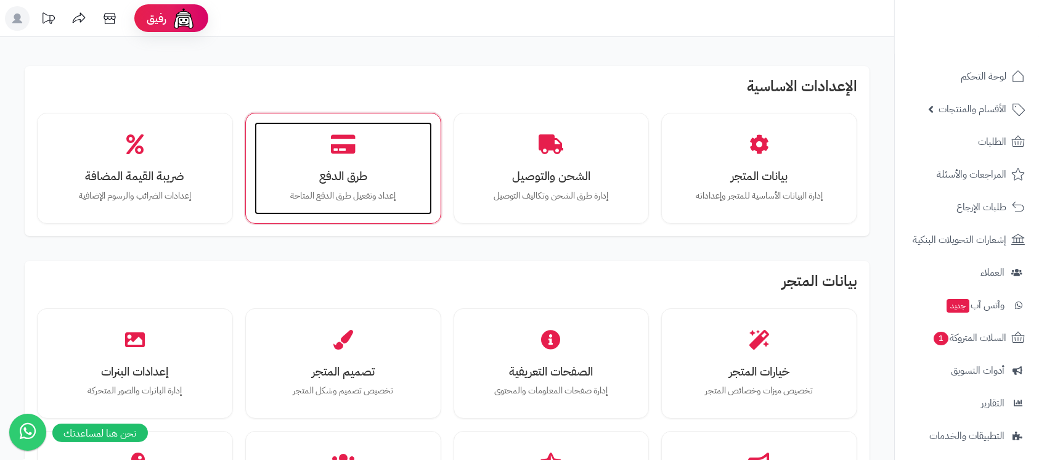
click at [357, 180] on h3 "طرق الدفع" at bounding box center [343, 175] width 153 height 13
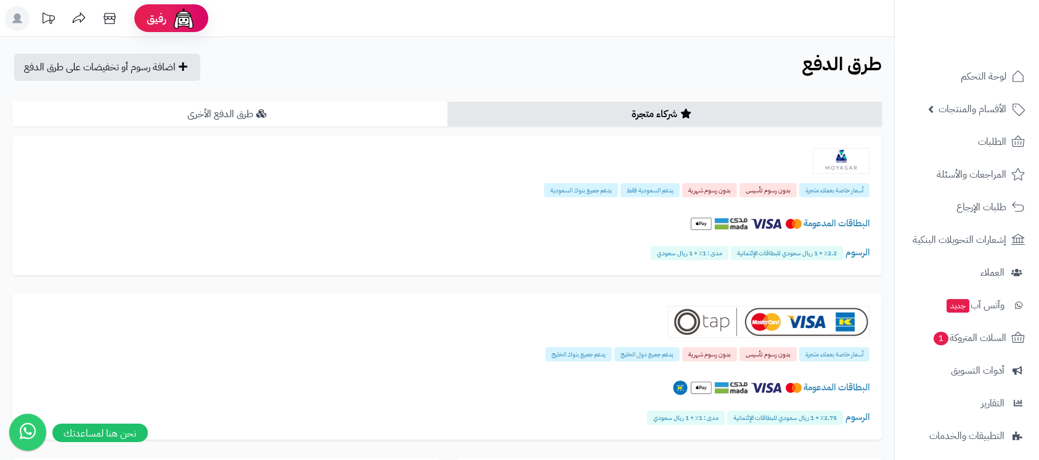
click at [337, 121] on link "طرق الدفع الأخرى" at bounding box center [229, 114] width 435 height 25
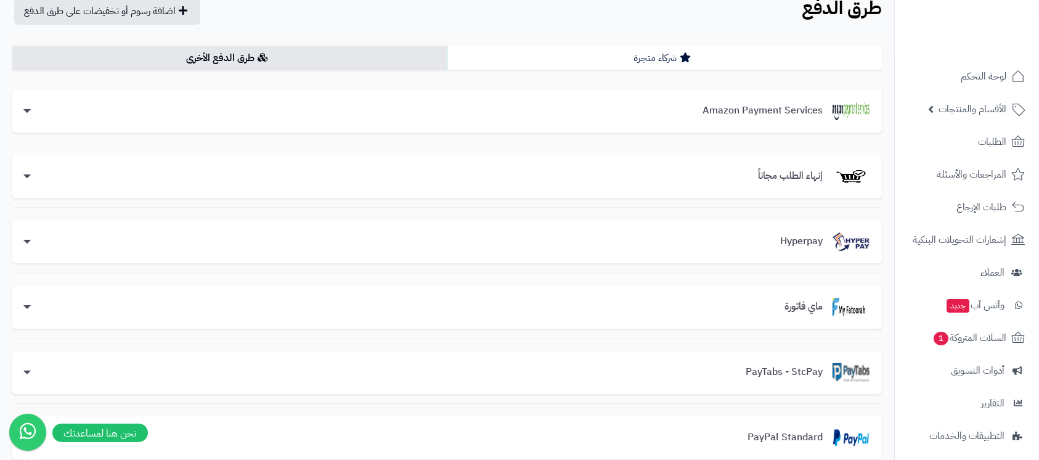
scroll to position [82, 0]
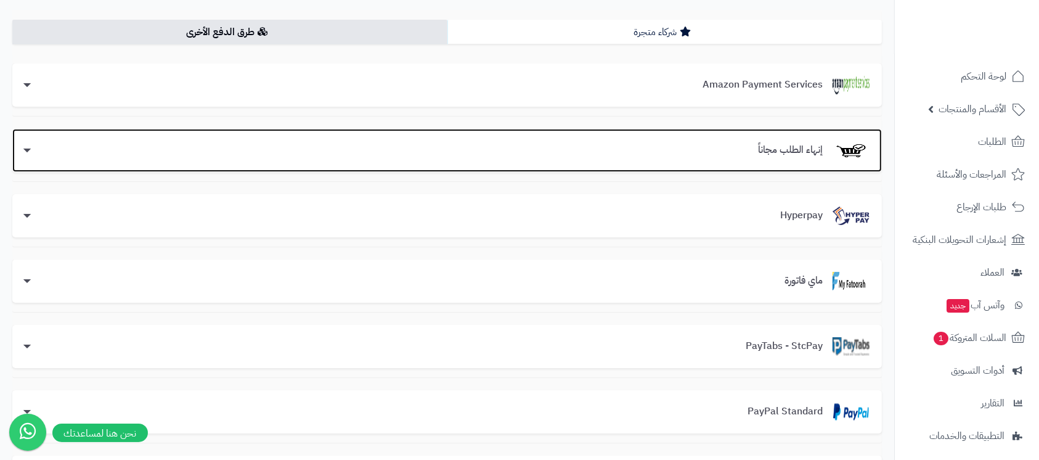
click at [677, 141] on div "إنهاء الطلب مجاناً" at bounding box center [447, 150] width 845 height 18
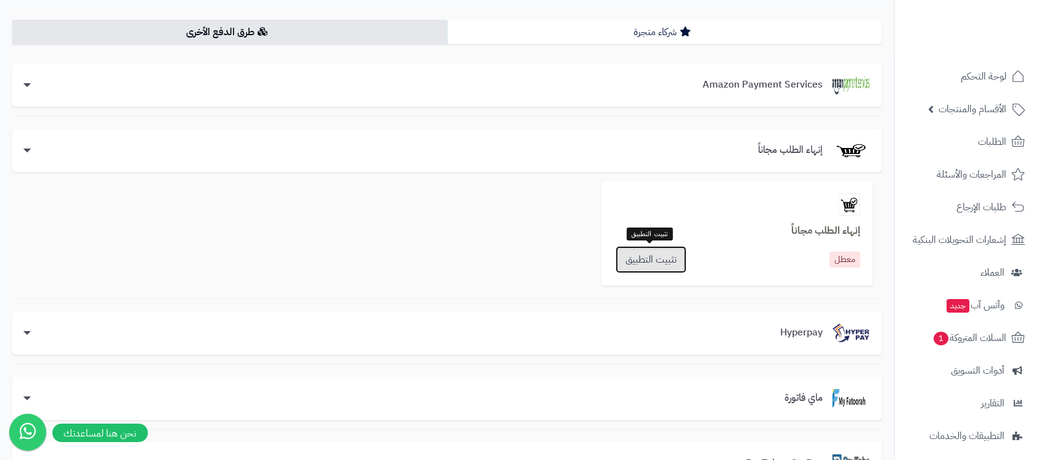
click at [651, 251] on link "تثبيت التطبيق" at bounding box center [651, 259] width 71 height 27
click at [645, 264] on link "تثبيت التطبيق" at bounding box center [651, 259] width 71 height 27
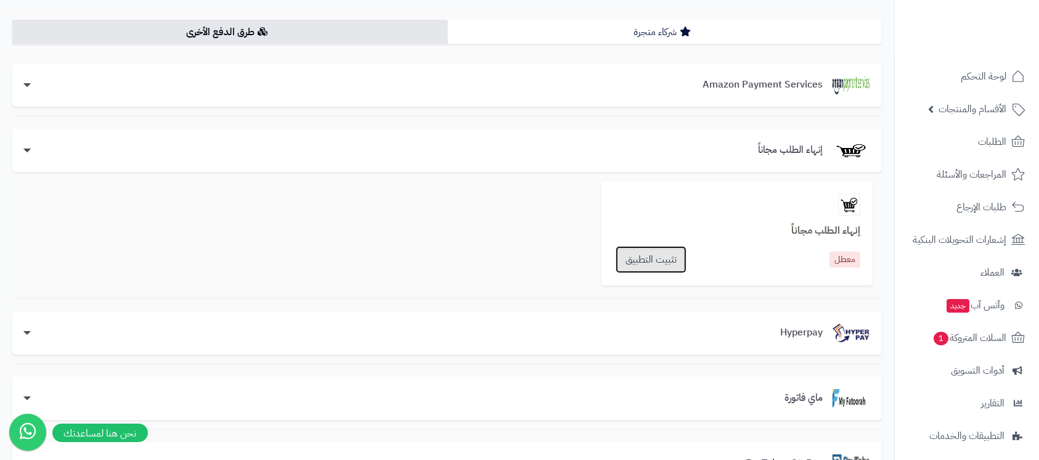
click at [645, 264] on link "تثبيت التطبيق" at bounding box center [651, 259] width 71 height 27
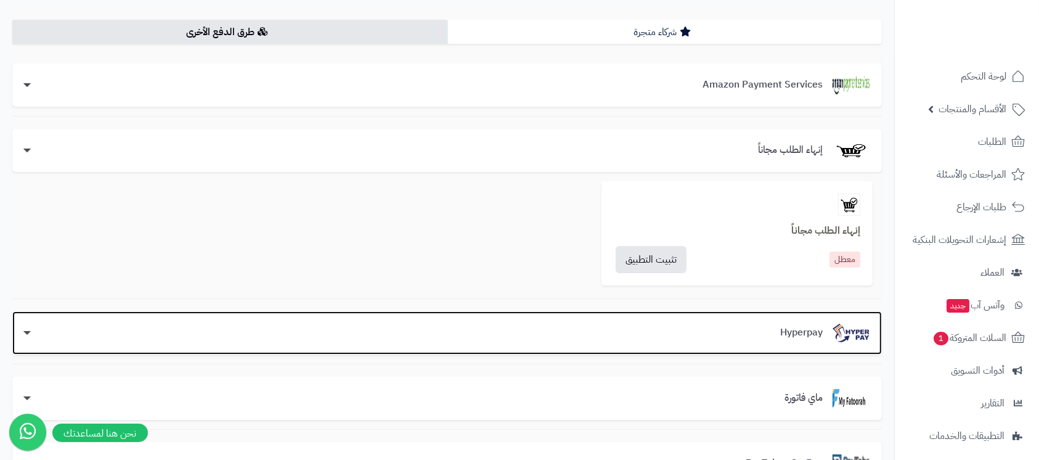
click at [30, 337] on div "Hyperpay" at bounding box center [447, 333] width 845 height 18
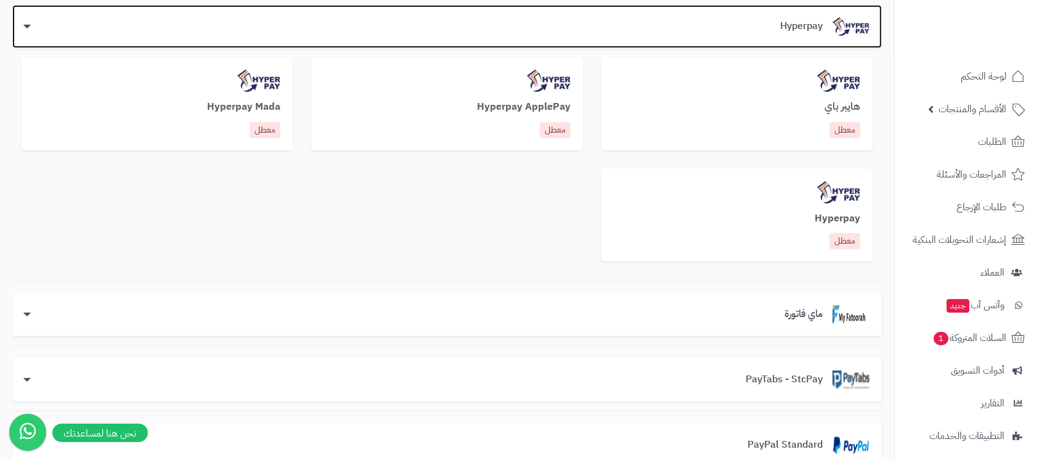
scroll to position [329, 0]
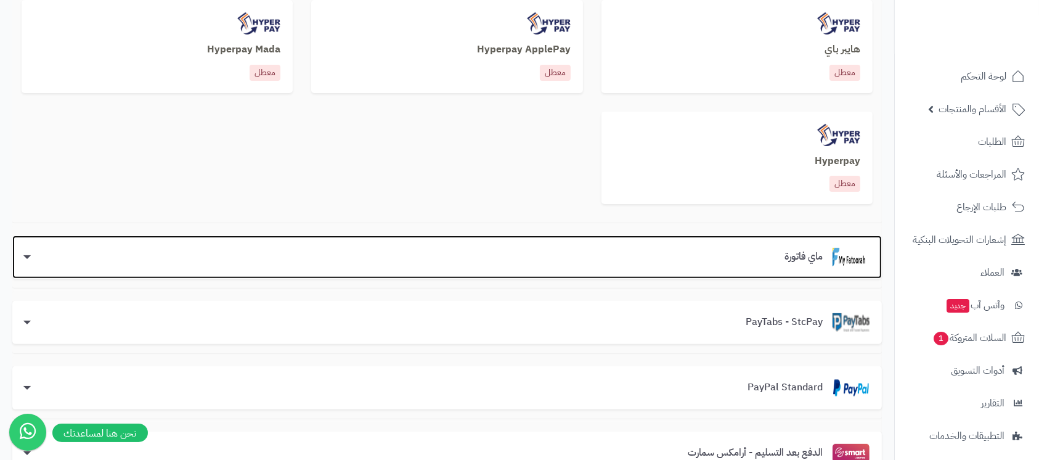
click at [639, 263] on div "ماي فاتورة" at bounding box center [447, 257] width 845 height 18
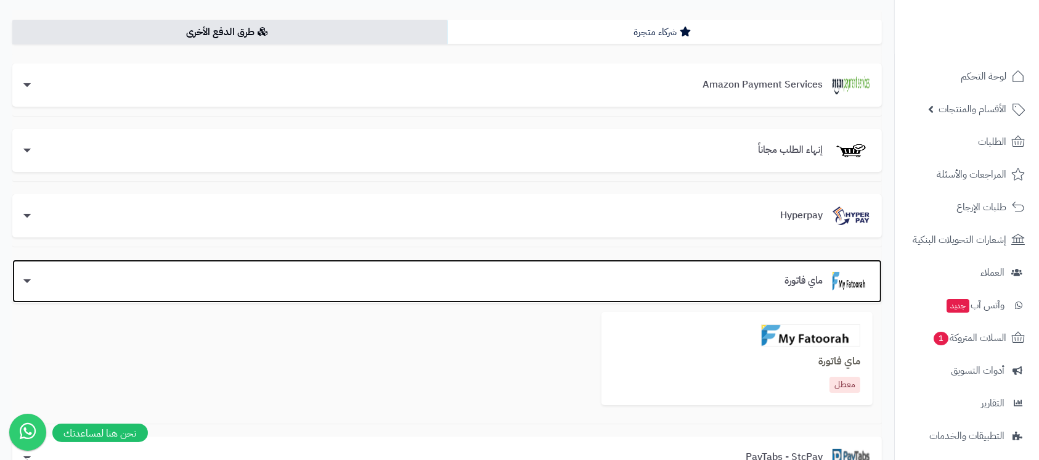
scroll to position [0, 0]
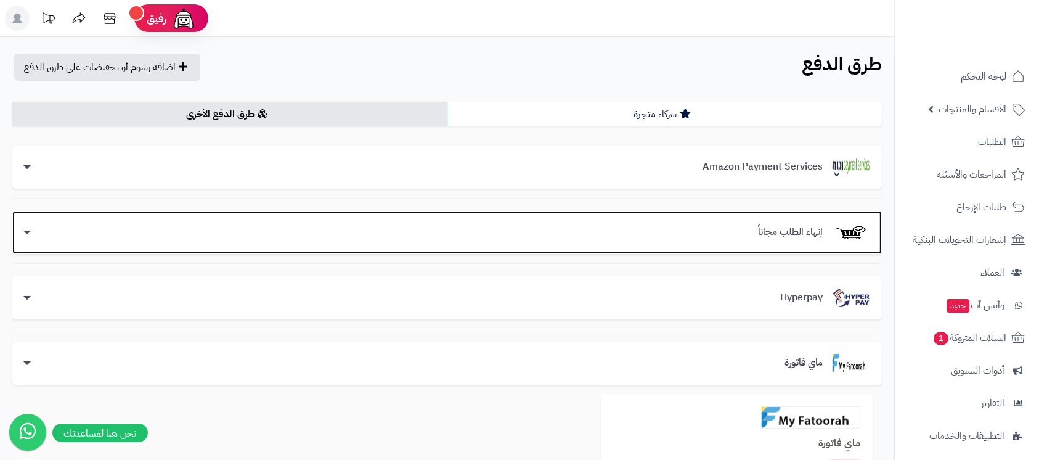
click at [710, 217] on div "إنهاء الطلب مجاناً" at bounding box center [447, 232] width 870 height 43
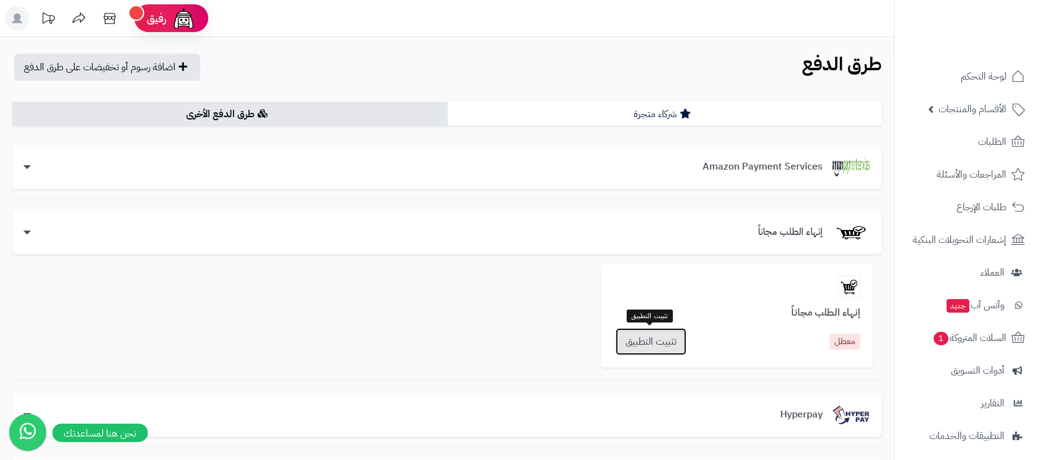
click at [629, 333] on link "تثبيت التطبيق" at bounding box center [651, 341] width 71 height 27
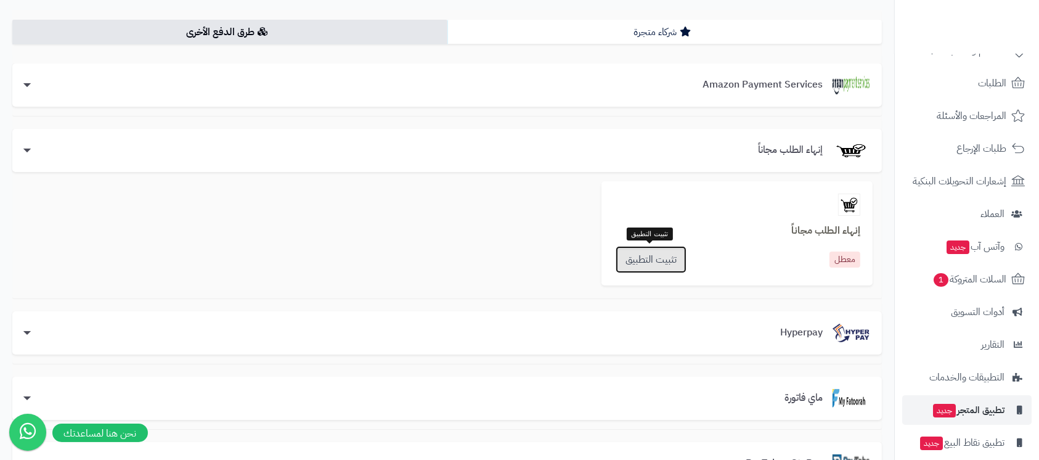
scroll to position [104, 0]
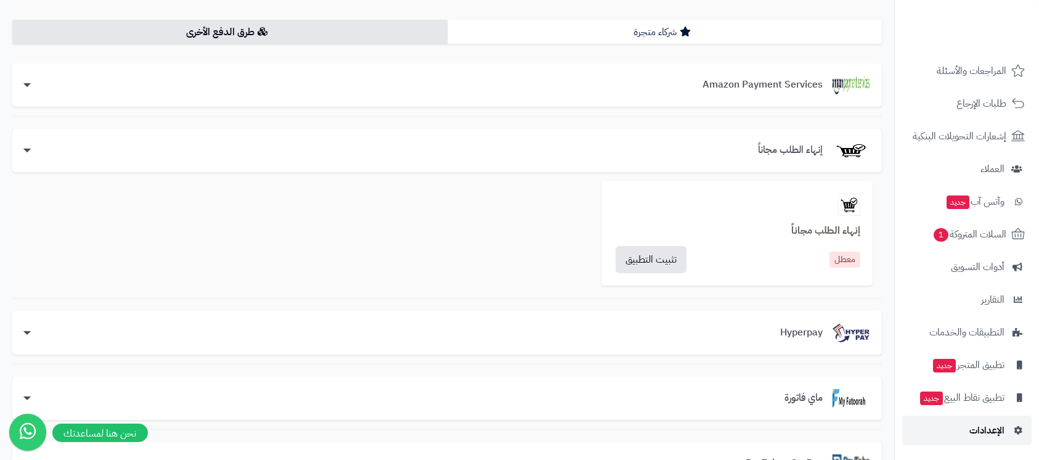
click at [976, 426] on span "الإعدادات" at bounding box center [987, 430] width 35 height 17
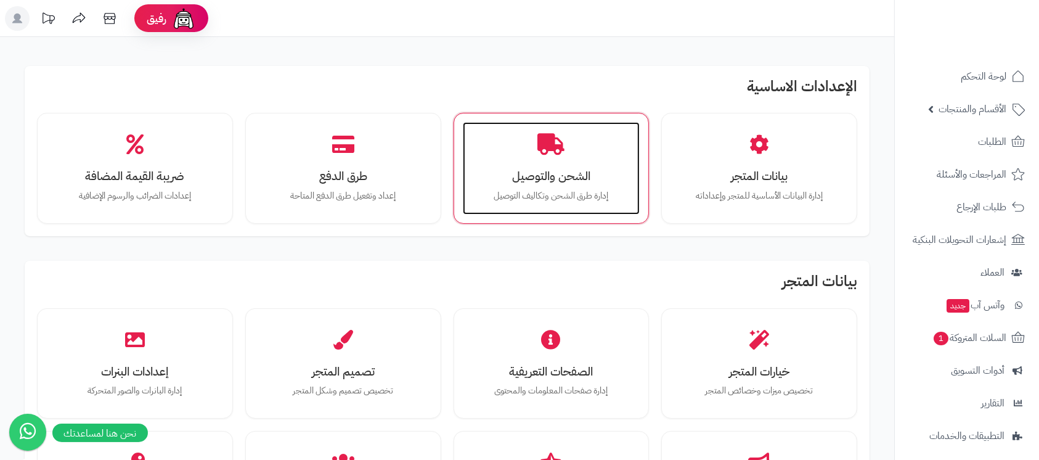
click at [573, 195] on p "إدارة طرق الشحن وتكاليف التوصيل" at bounding box center [551, 196] width 153 height 14
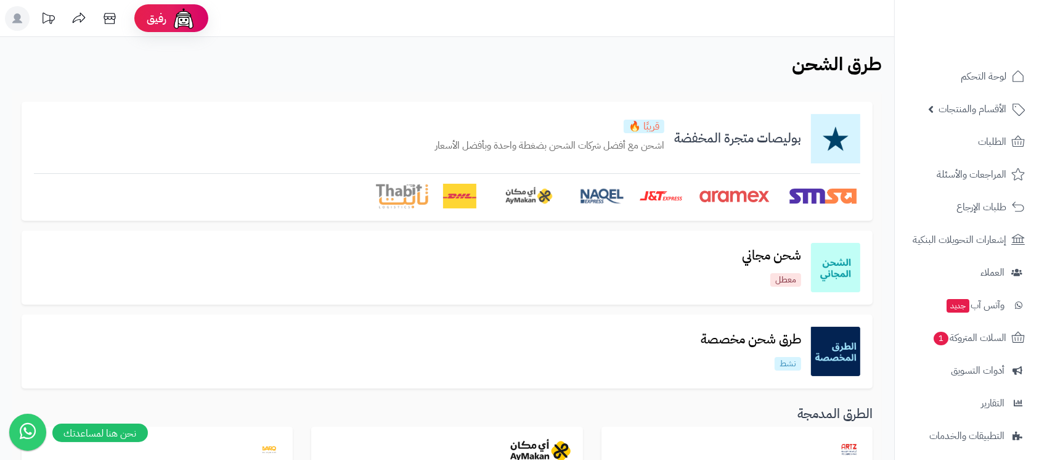
scroll to position [493, 0]
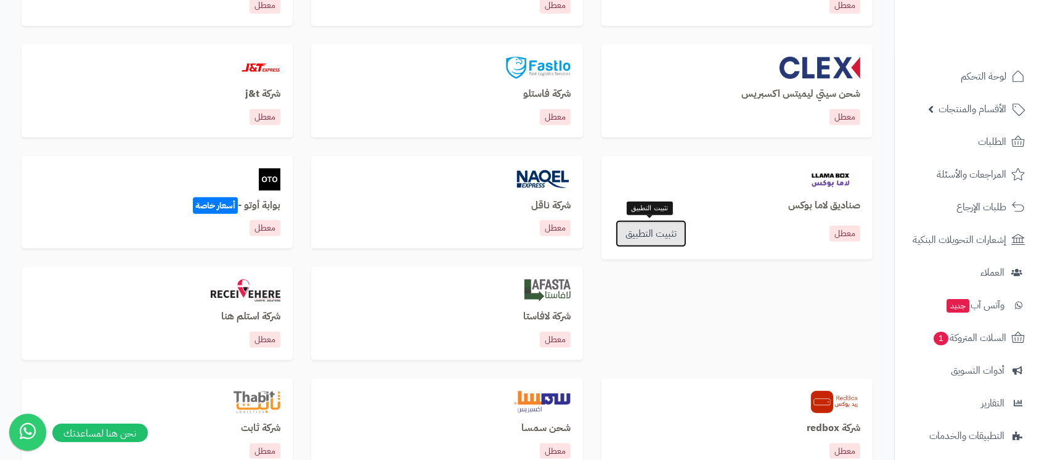
click at [662, 242] on link "تثبيت التطبيق" at bounding box center [651, 233] width 71 height 27
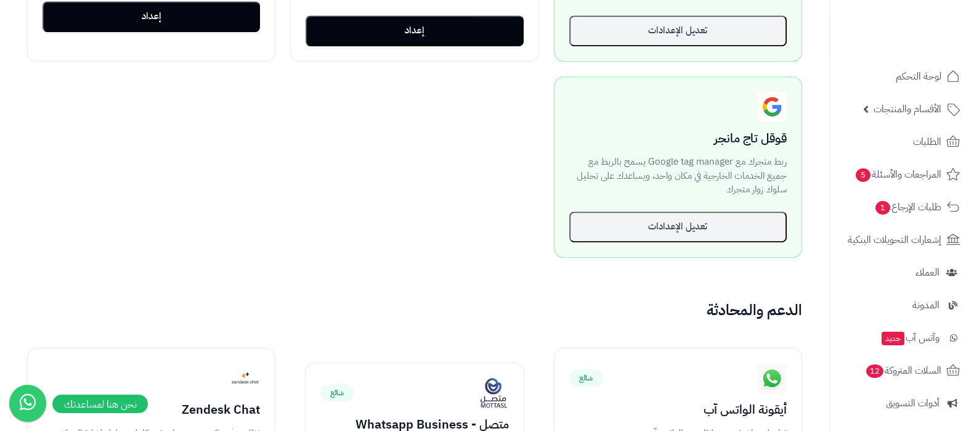
scroll to position [1078, 0]
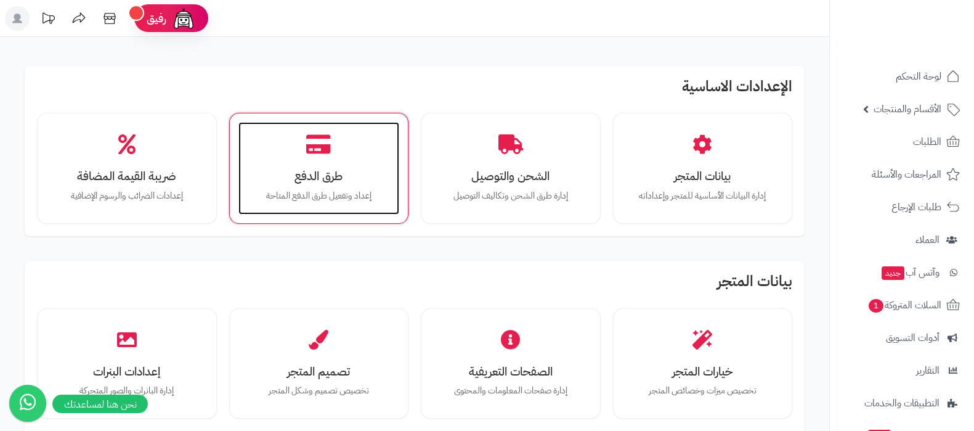
click at [327, 194] on p "إعداد وتفعيل طرق الدفع المتاحة" at bounding box center [319, 196] width 137 height 14
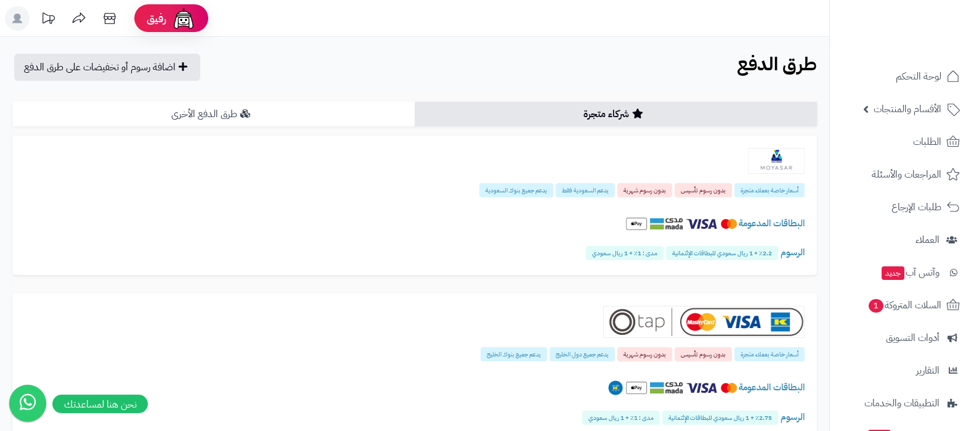
click at [308, 111] on link "طرق الدفع الأخرى" at bounding box center [213, 114] width 402 height 25
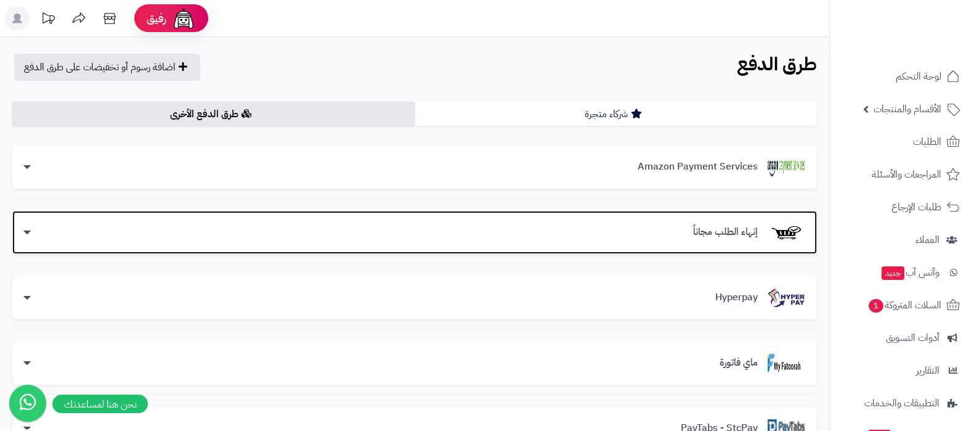
click at [650, 224] on div "إنهاء الطلب مجاناً" at bounding box center [415, 232] width 780 height 18
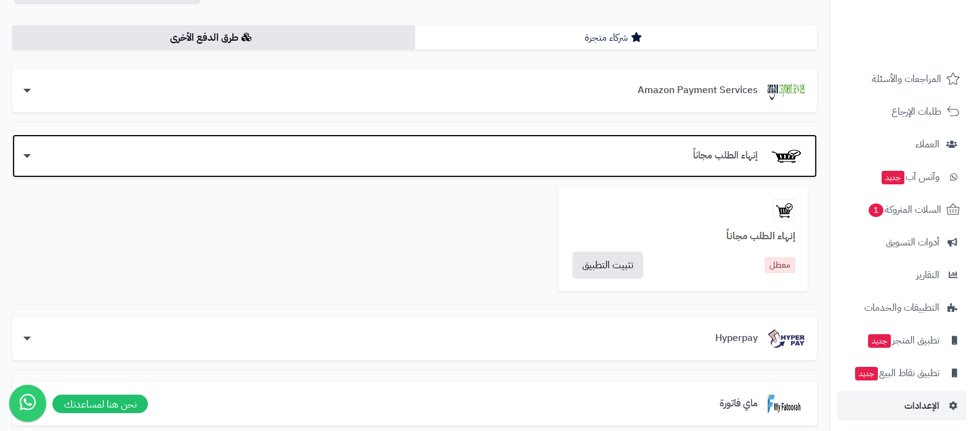
scroll to position [100, 0]
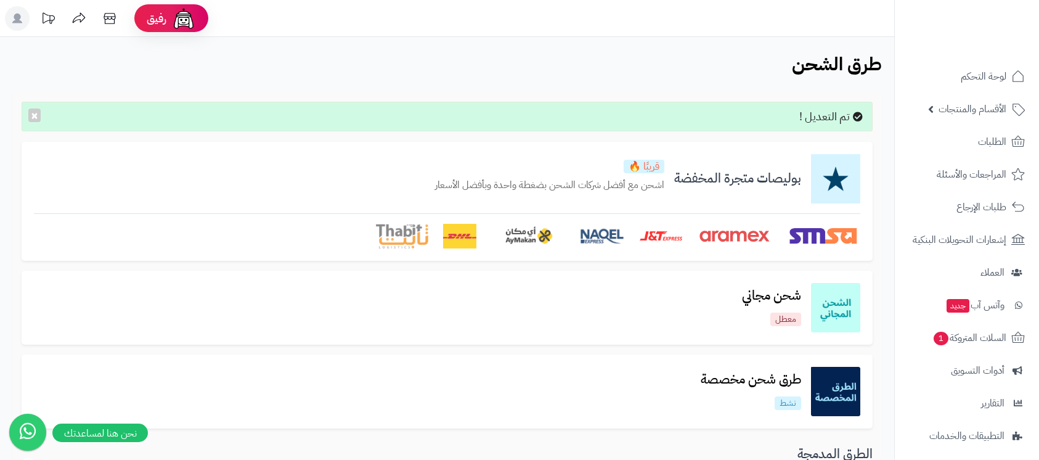
scroll to position [531, 0]
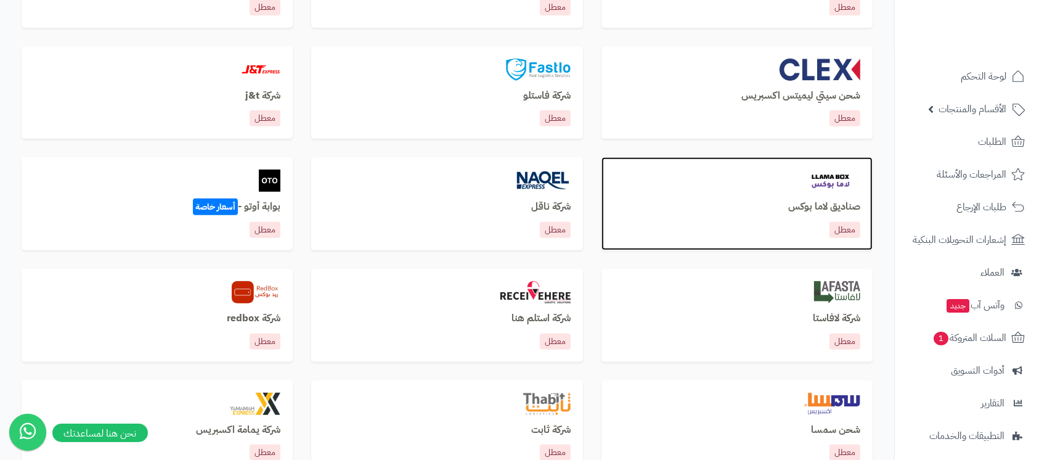
click at [807, 205] on h3 "صناديق لاما بوكس" at bounding box center [737, 207] width 247 height 11
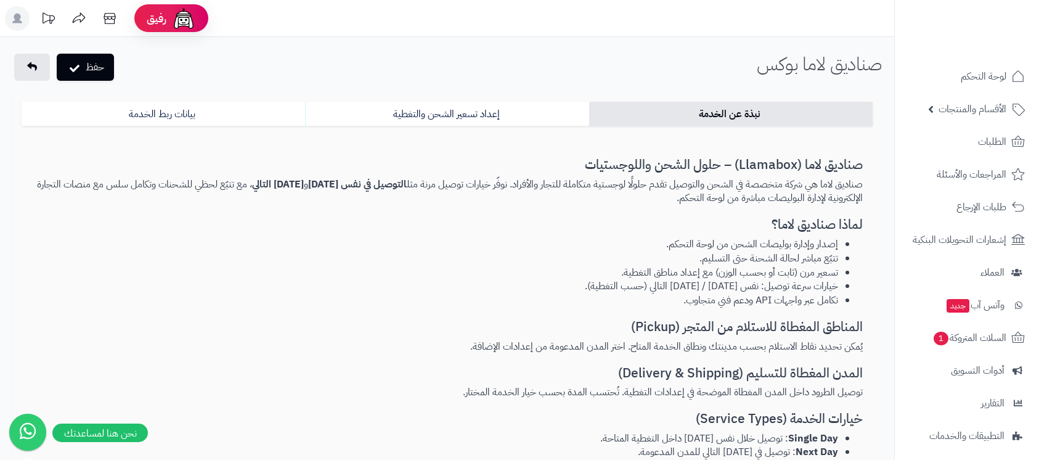
select select "***"
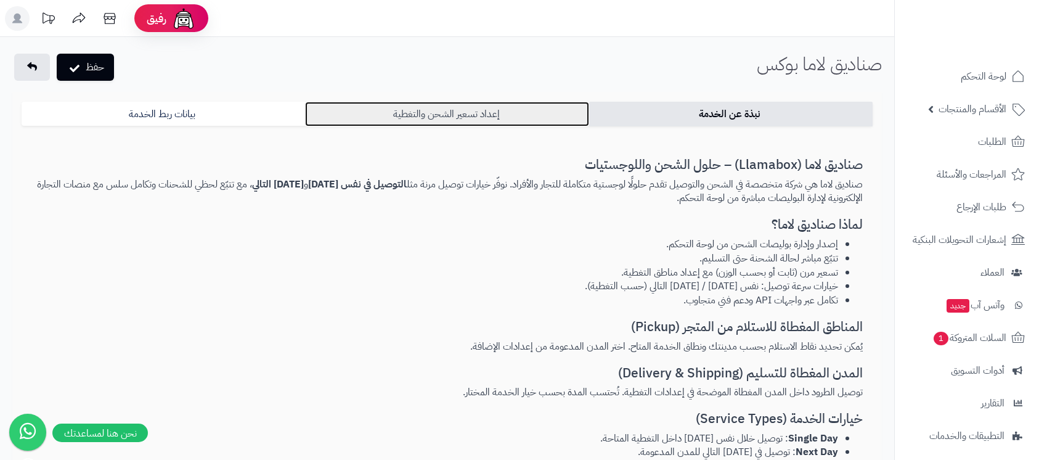
click at [497, 120] on link "إعداد تسعير الشحن والتغطية" at bounding box center [447, 114] width 284 height 25
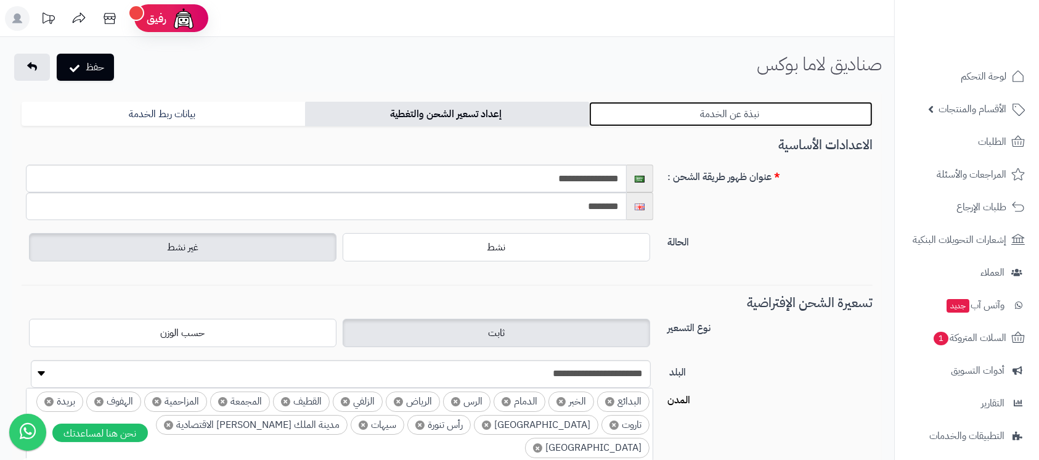
click at [714, 116] on link "نبذة عن الخدمة" at bounding box center [731, 114] width 284 height 25
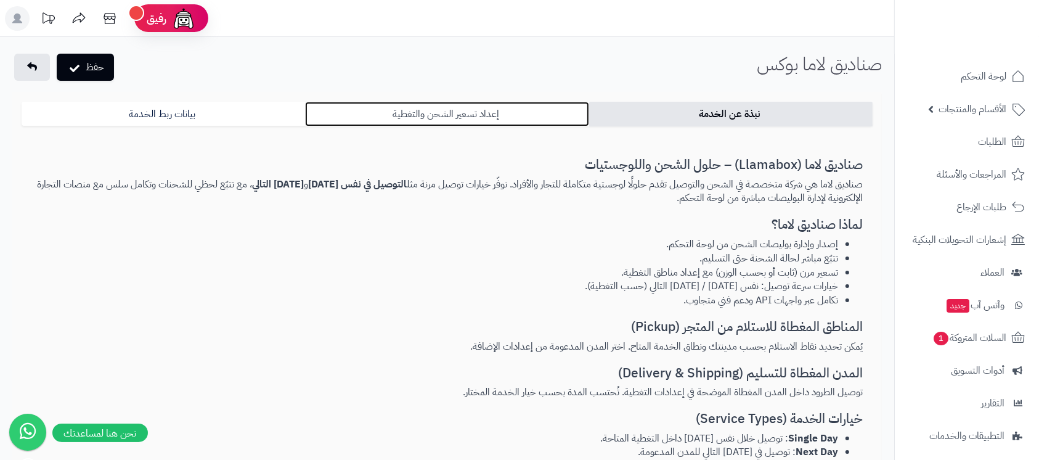
click at [523, 121] on link "إعداد تسعير الشحن والتغطية" at bounding box center [447, 114] width 284 height 25
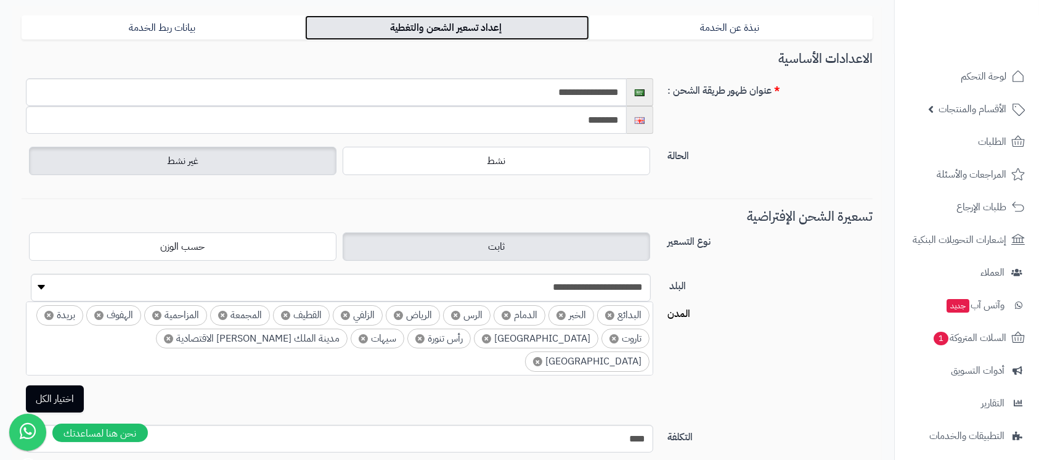
scroll to position [247, 0]
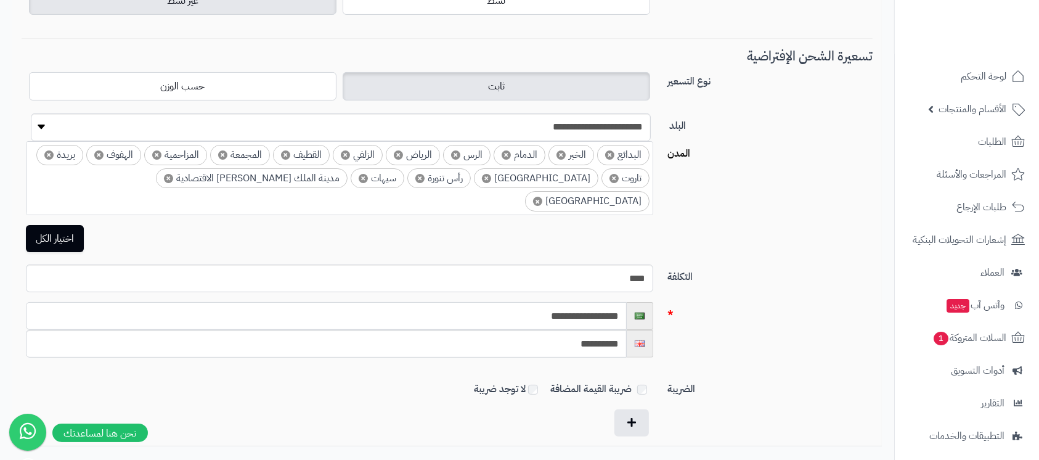
click at [574, 303] on input "**********" at bounding box center [326, 316] width 601 height 28
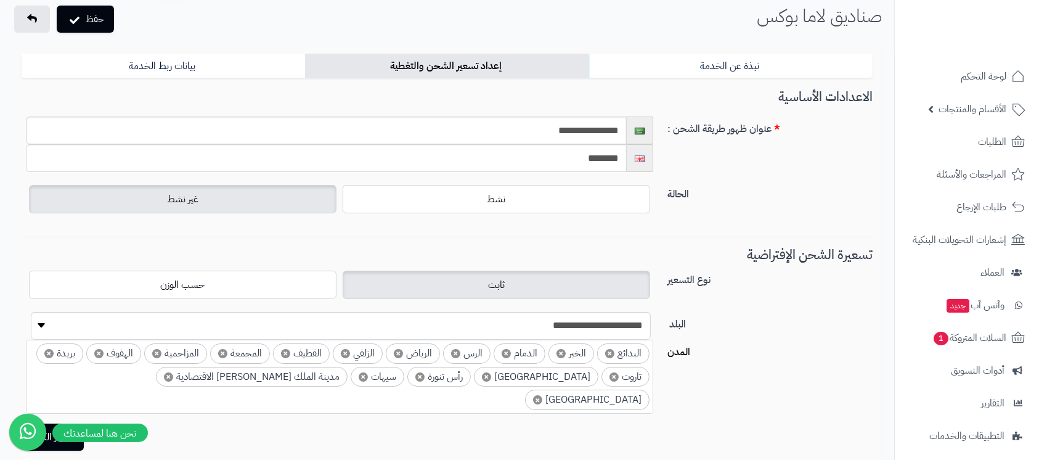
scroll to position [0, 0]
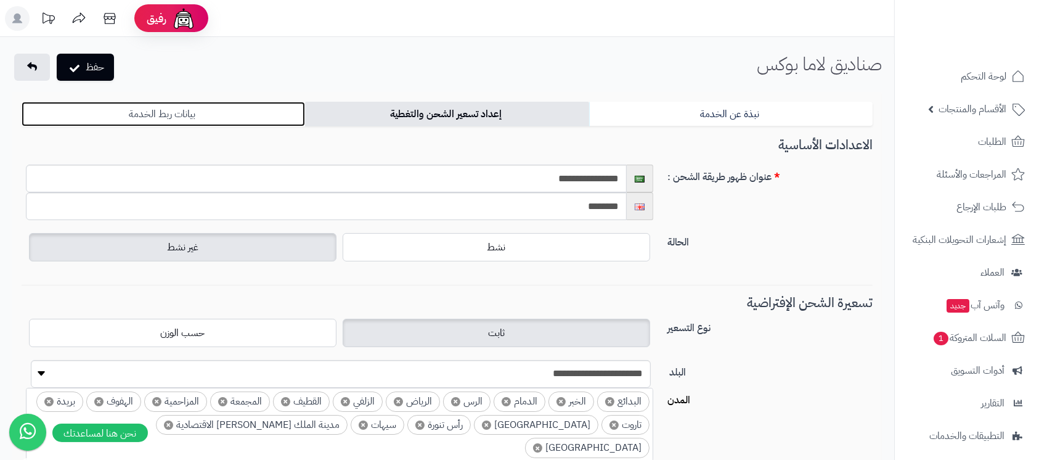
click at [233, 116] on link "بيانات ربط الخدمة" at bounding box center [164, 114] width 284 height 25
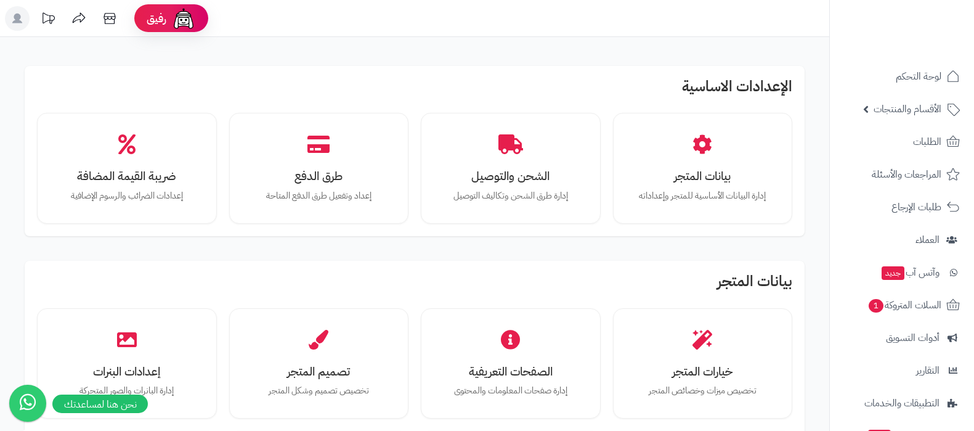
scroll to position [153, 0]
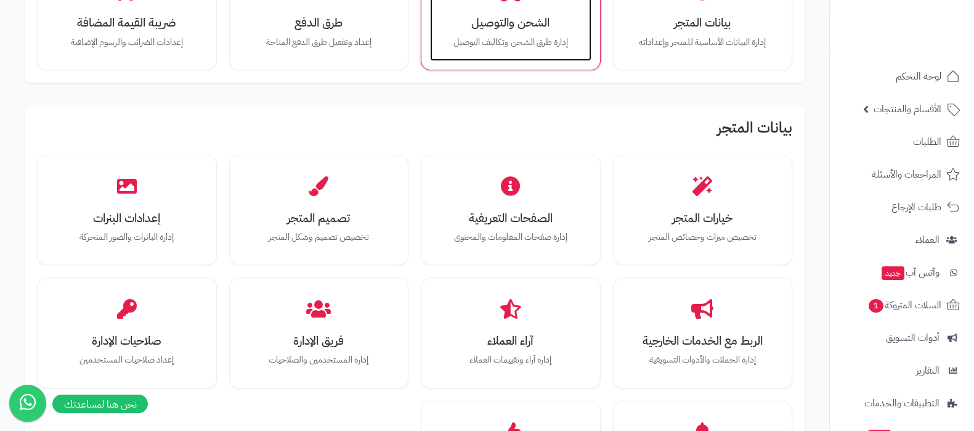
click at [493, 39] on p "إدارة طرق الشحن وتكاليف التوصيل" at bounding box center [511, 43] width 137 height 14
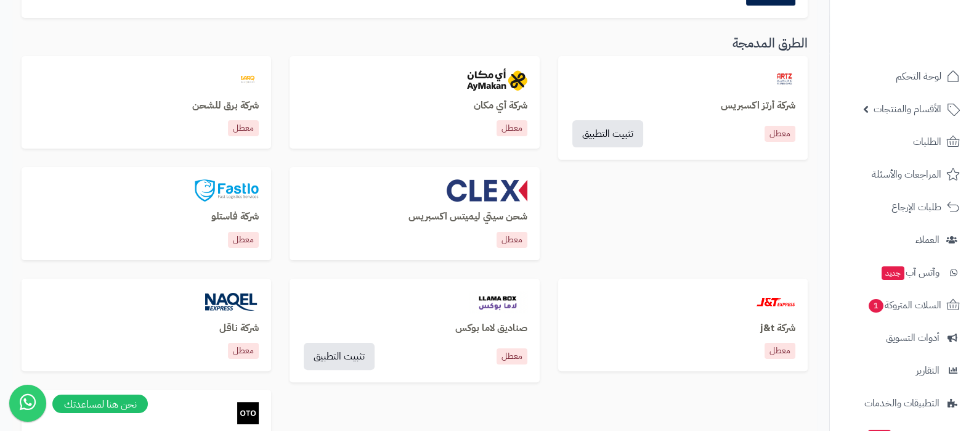
scroll to position [385, 0]
